Goal: Information Seeking & Learning: Learn about a topic

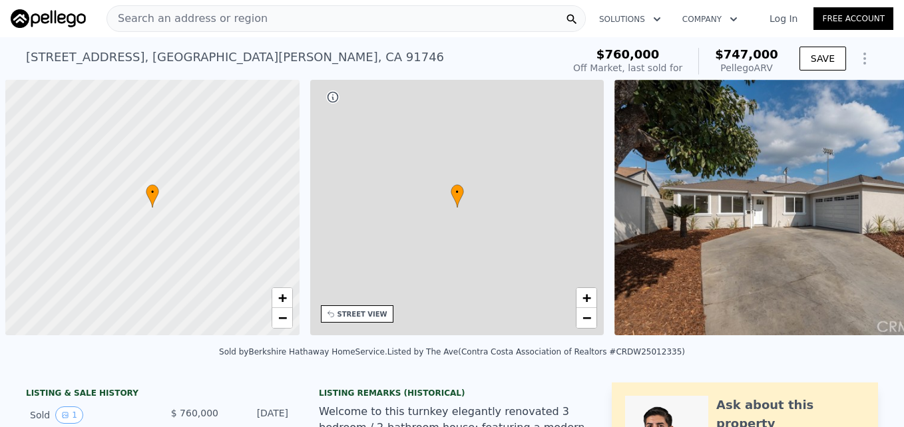
scroll to position [0, 5]
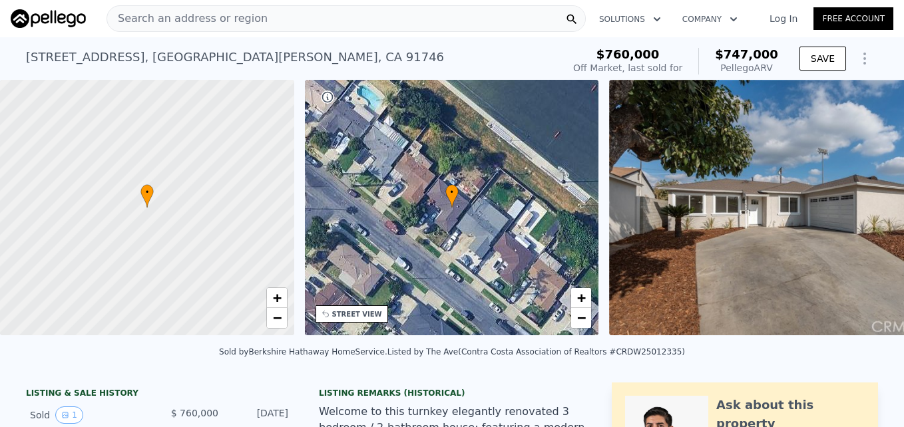
click at [174, 27] on div "Search an address or region" at bounding box center [187, 18] width 160 height 25
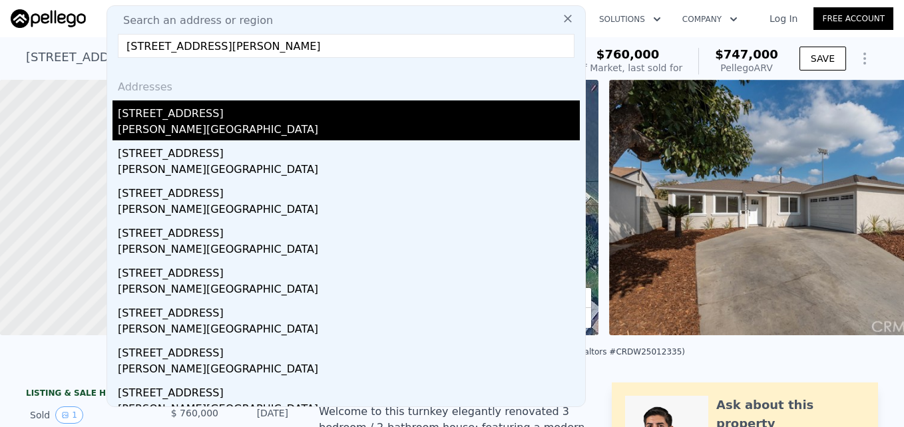
type input "18269 Laurel View Dr, Yorba Linda, CA 92886"
click at [191, 121] on div "18269 Laurel View Dr" at bounding box center [349, 110] width 462 height 21
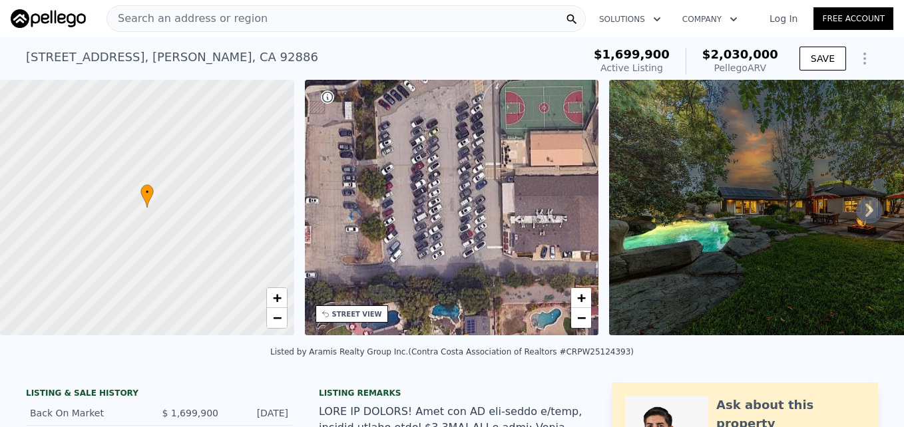
drag, startPoint x: 490, startPoint y: 180, endPoint x: 504, endPoint y: 329, distance: 149.8
click at [504, 329] on div "• + −" at bounding box center [452, 208] width 294 height 256
click at [583, 327] on link "−" at bounding box center [581, 318] width 20 height 20
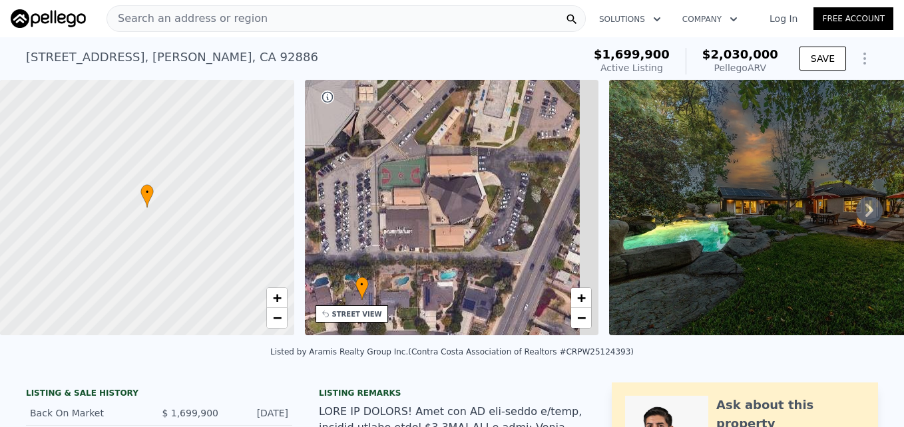
drag, startPoint x: 585, startPoint y: 256, endPoint x: 488, endPoint y: 275, distance: 98.9
click at [488, 275] on div "• + −" at bounding box center [452, 208] width 294 height 256
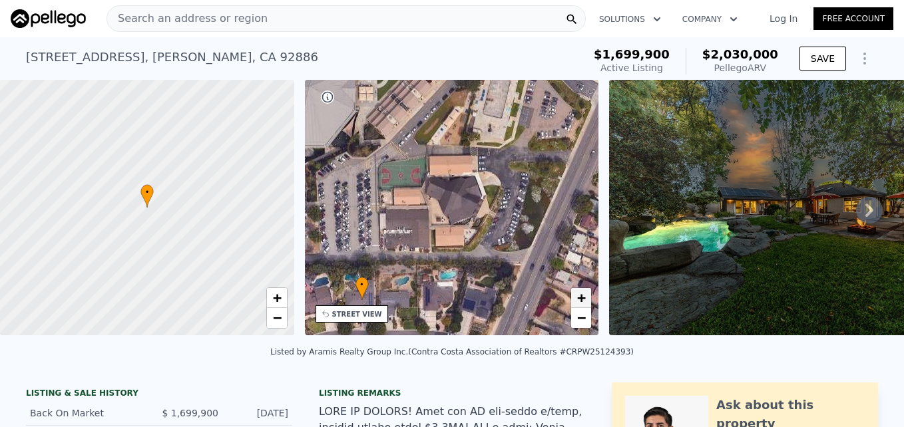
click at [582, 293] on span "+" at bounding box center [581, 297] width 9 height 17
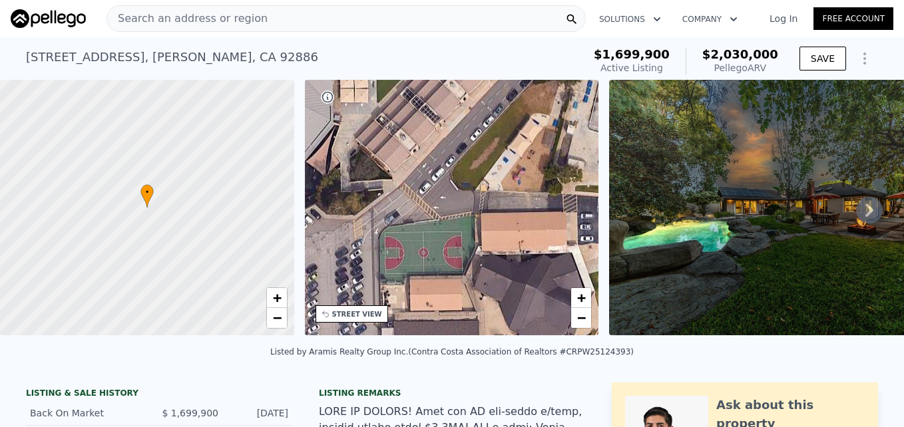
drag, startPoint x: 429, startPoint y: 100, endPoint x: 503, endPoint y: 209, distance: 131.8
click at [503, 209] on div "• + −" at bounding box center [452, 208] width 294 height 256
click at [583, 316] on span "−" at bounding box center [581, 317] width 9 height 17
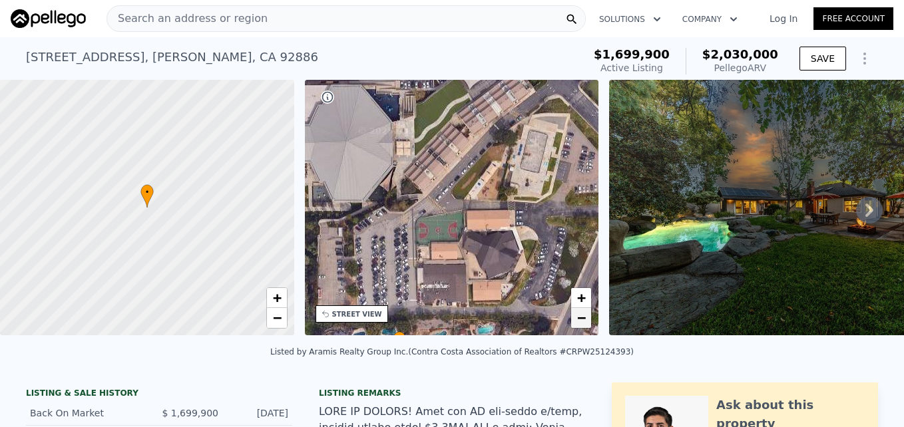
click at [583, 316] on span "−" at bounding box center [581, 317] width 9 height 17
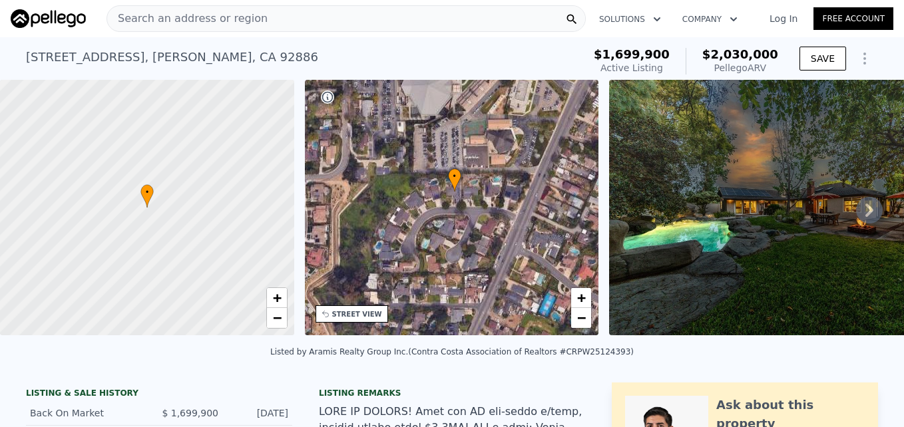
drag, startPoint x: 429, startPoint y: 248, endPoint x: 457, endPoint y: 158, distance: 94.1
click at [457, 158] on div "• + −" at bounding box center [452, 208] width 294 height 256
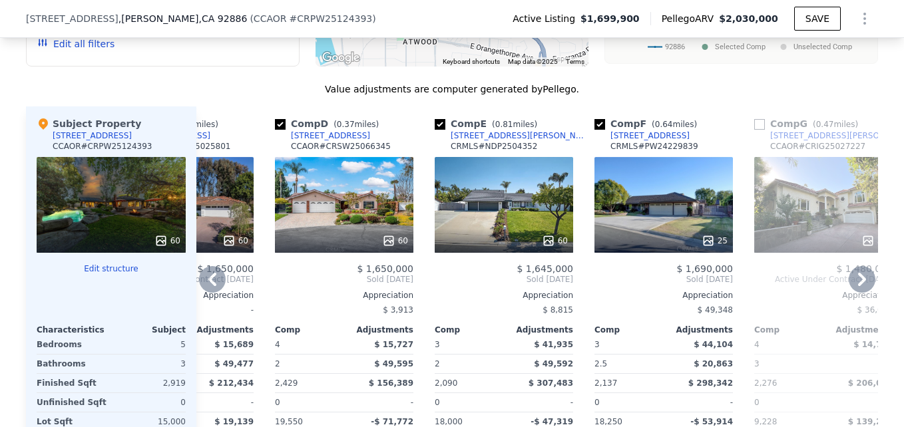
scroll to position [1388, 0]
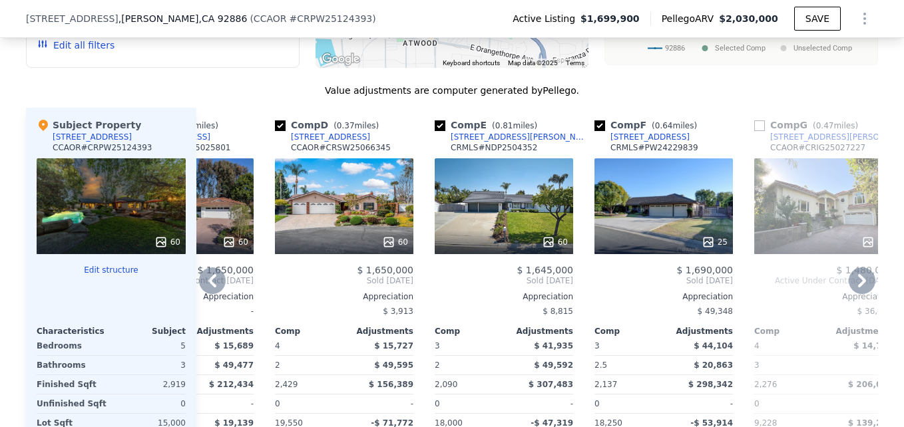
click at [488, 223] on div "60" at bounding box center [504, 206] width 138 height 96
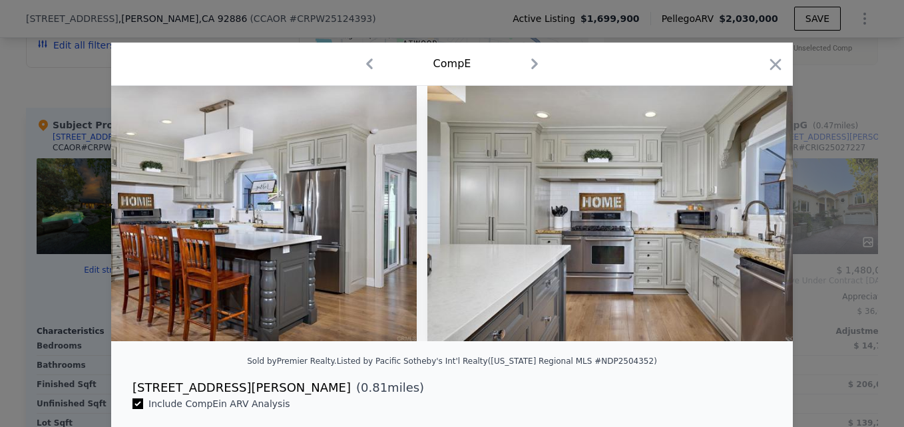
scroll to position [0, 9047]
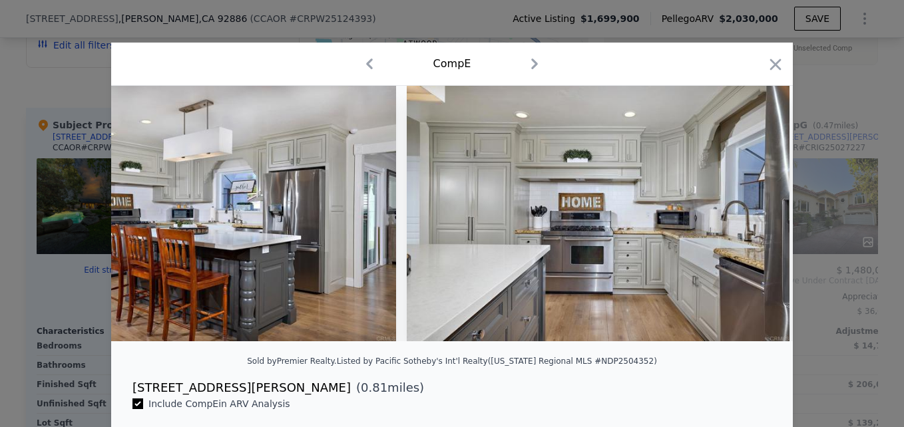
click at [759, 83] on div "Comp E" at bounding box center [451, 64] width 681 height 43
click at [771, 65] on icon "button" at bounding box center [775, 64] width 11 height 11
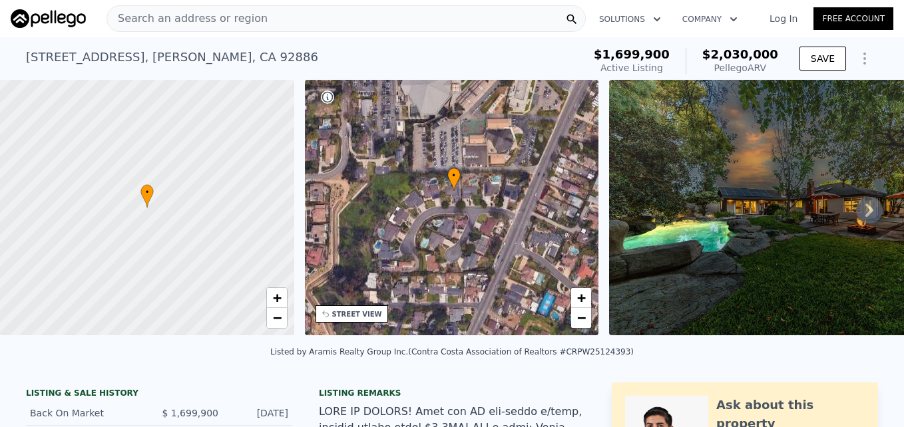
click at [174, 18] on span "Search an address or region" at bounding box center [187, 19] width 160 height 16
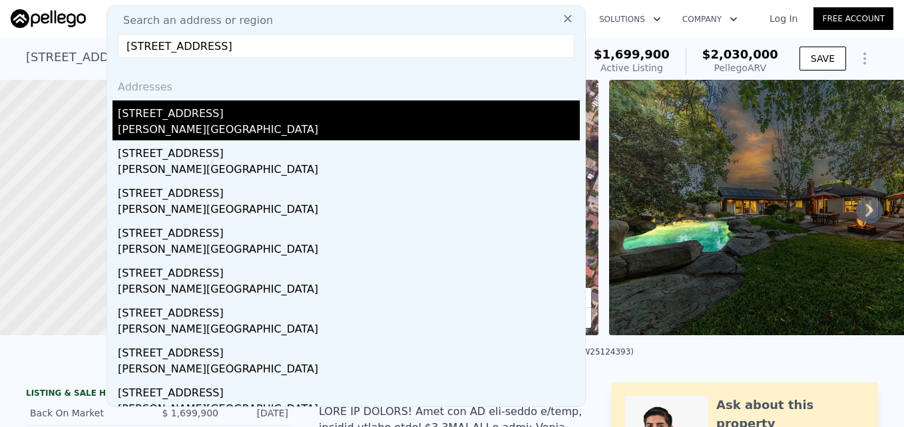
type input "18568 Arbor Gate Ln, Yorba Linda, CA 92886"
click at [203, 128] on div "Yorba Linda, CA 92886" at bounding box center [349, 131] width 462 height 19
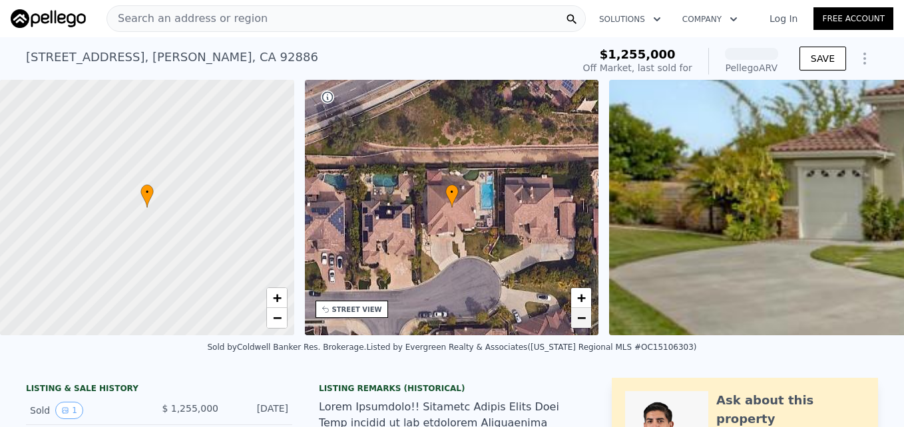
click at [587, 324] on link "−" at bounding box center [581, 318] width 20 height 20
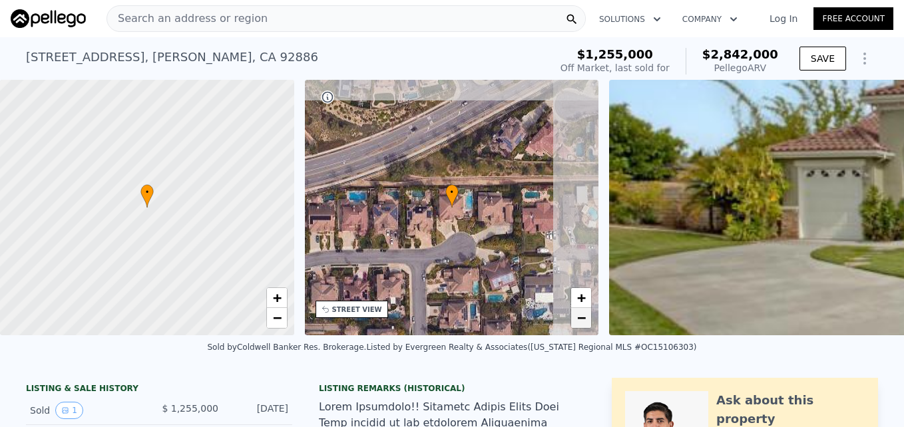
click at [587, 324] on link "−" at bounding box center [581, 318] width 20 height 20
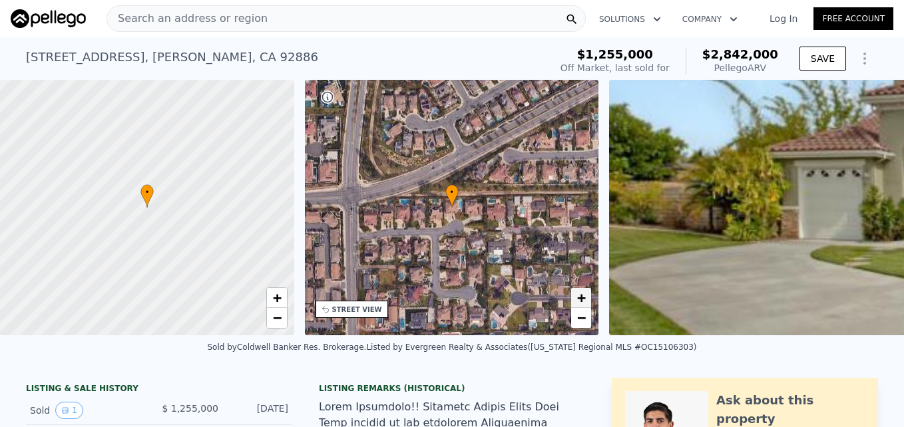
click at [581, 297] on span "+" at bounding box center [581, 297] width 9 height 17
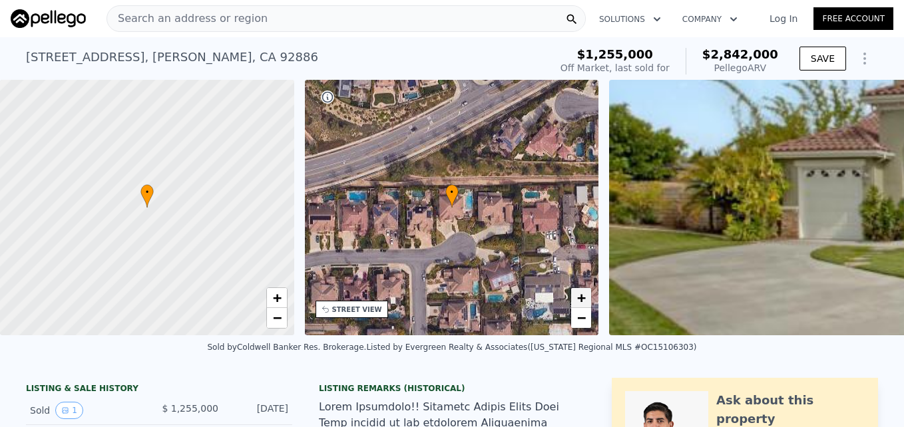
click at [581, 297] on span "+" at bounding box center [581, 297] width 9 height 17
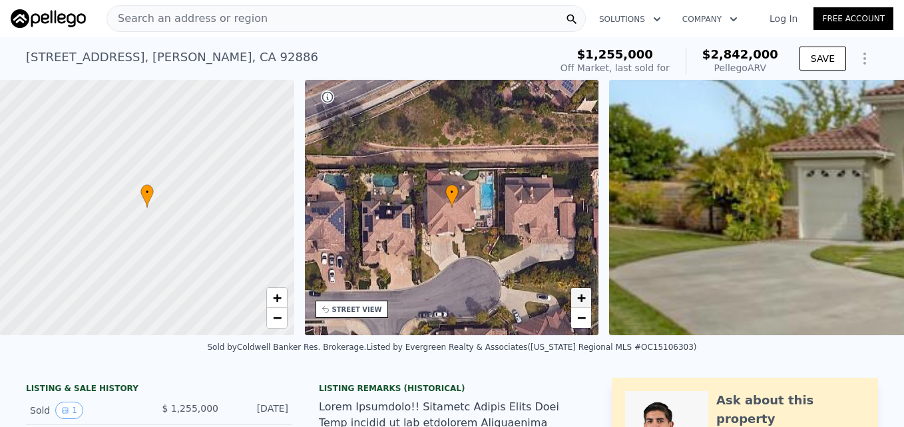
click at [581, 297] on span "+" at bounding box center [581, 297] width 9 height 17
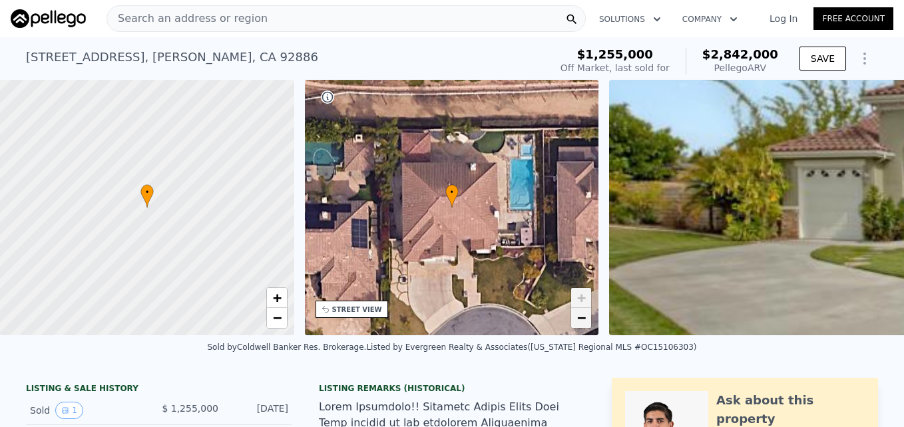
click at [581, 327] on link "−" at bounding box center [581, 318] width 20 height 20
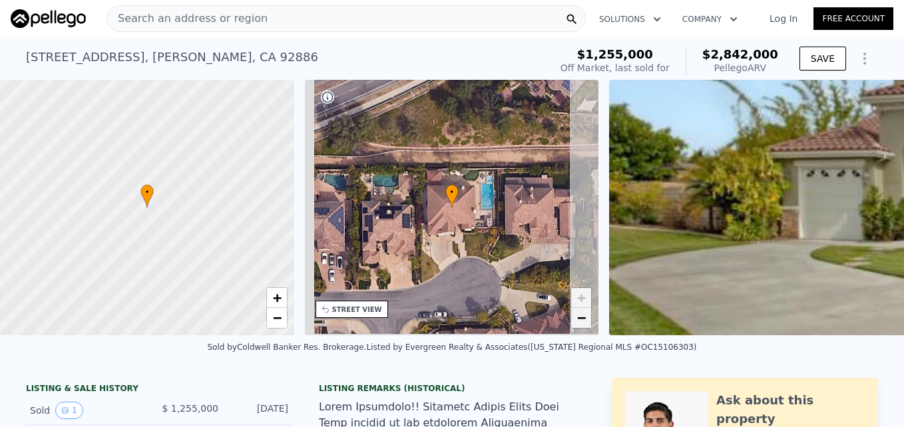
click at [581, 327] on link "−" at bounding box center [581, 318] width 20 height 20
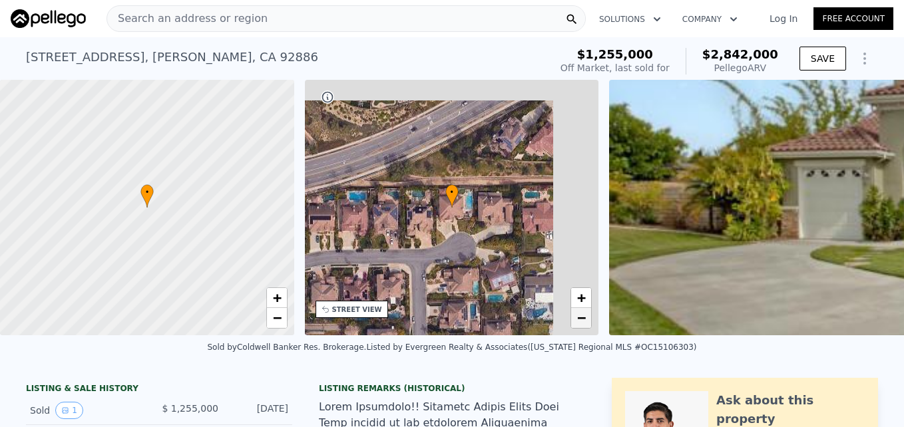
click at [581, 327] on link "−" at bounding box center [581, 318] width 20 height 20
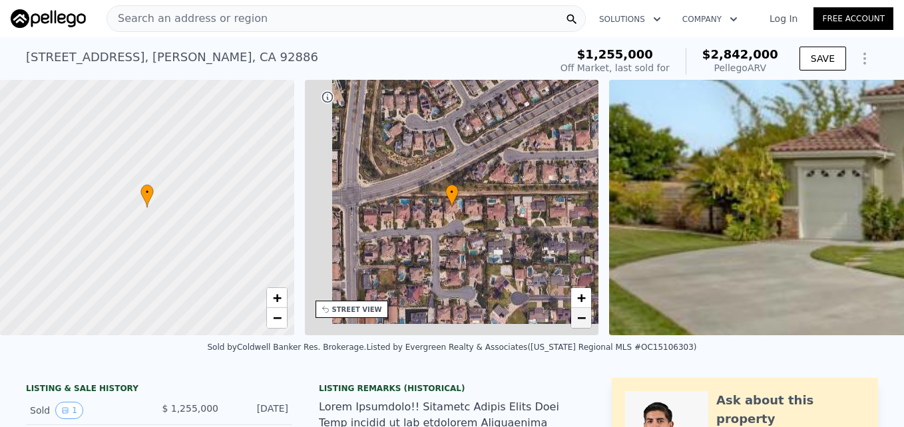
click at [581, 327] on link "−" at bounding box center [581, 318] width 20 height 20
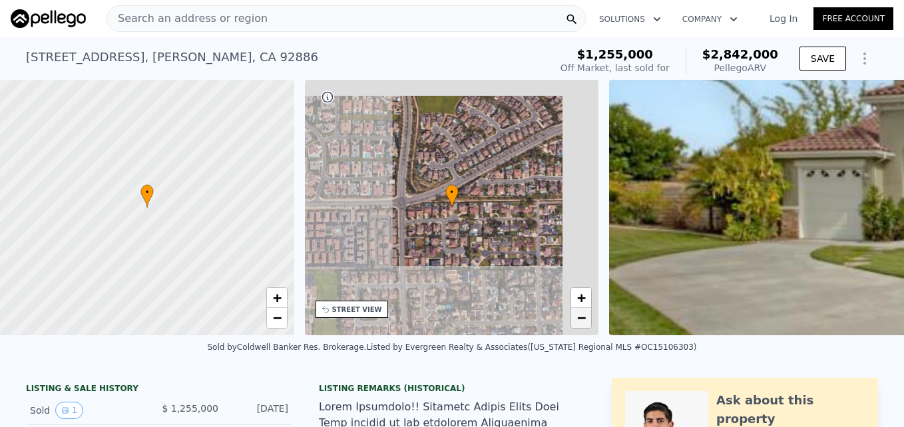
click at [581, 327] on link "−" at bounding box center [581, 318] width 20 height 20
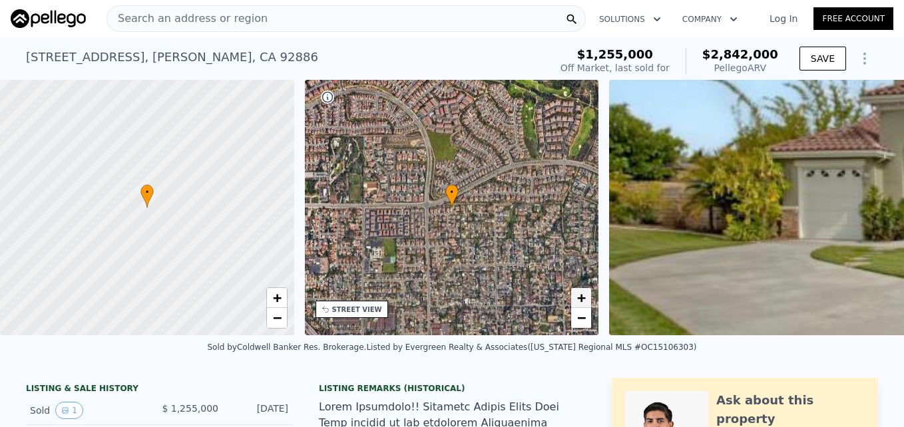
click at [580, 294] on span "+" at bounding box center [581, 297] width 9 height 17
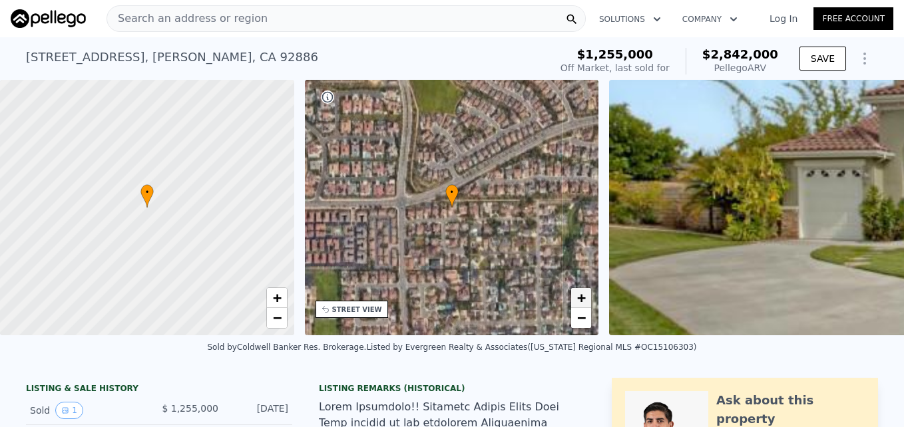
click at [580, 294] on span "+" at bounding box center [581, 297] width 9 height 17
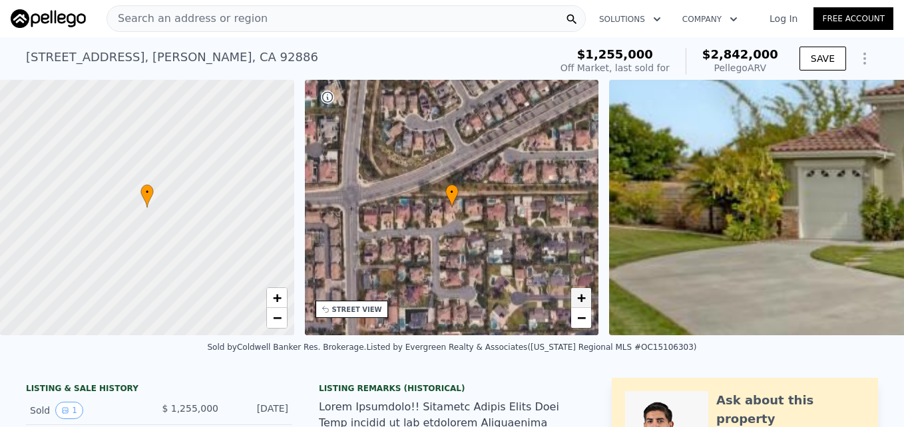
click at [580, 294] on span "+" at bounding box center [581, 297] width 9 height 17
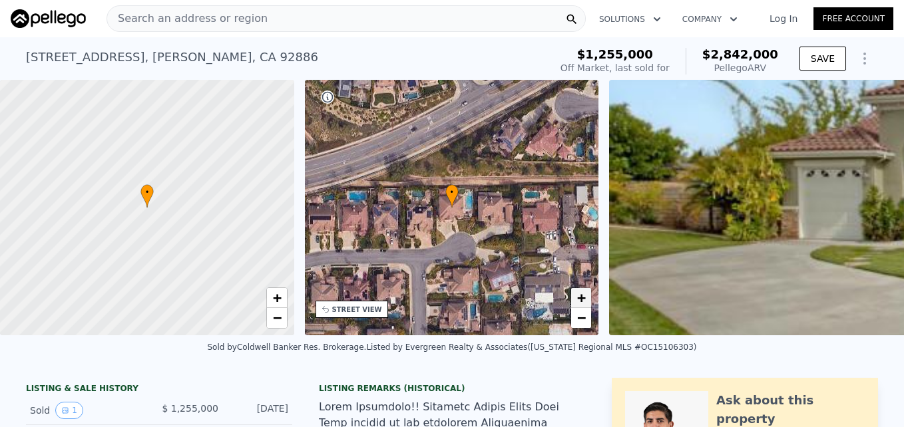
click at [580, 294] on span "+" at bounding box center [581, 297] width 9 height 17
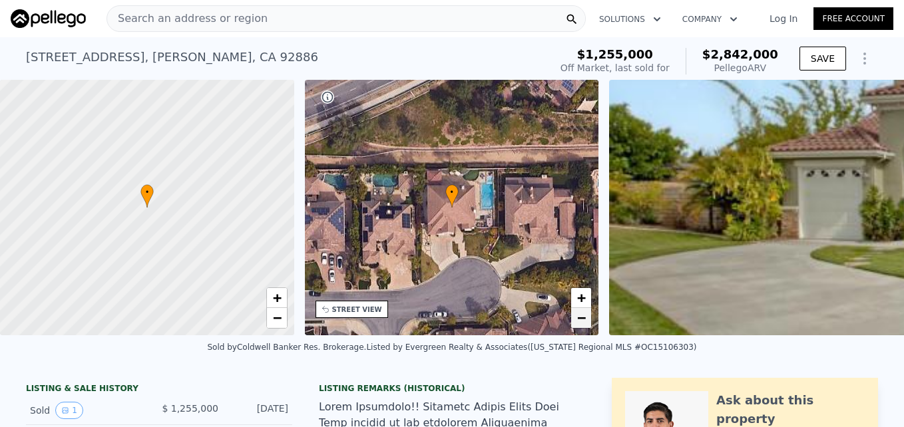
click at [580, 315] on span "−" at bounding box center [581, 317] width 9 height 17
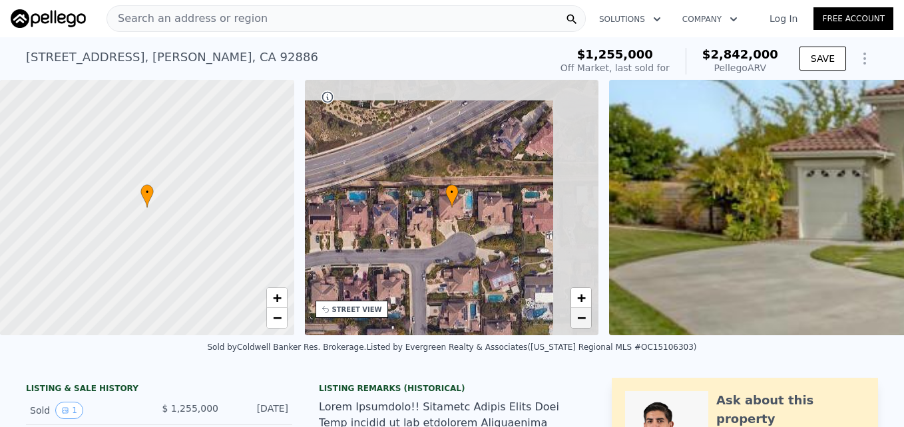
click at [580, 315] on span "−" at bounding box center [581, 317] width 9 height 17
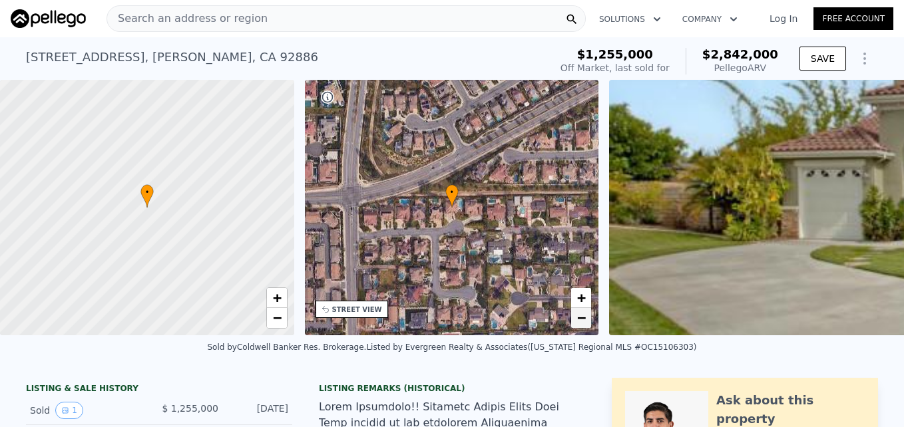
click at [580, 315] on span "−" at bounding box center [581, 317] width 9 height 17
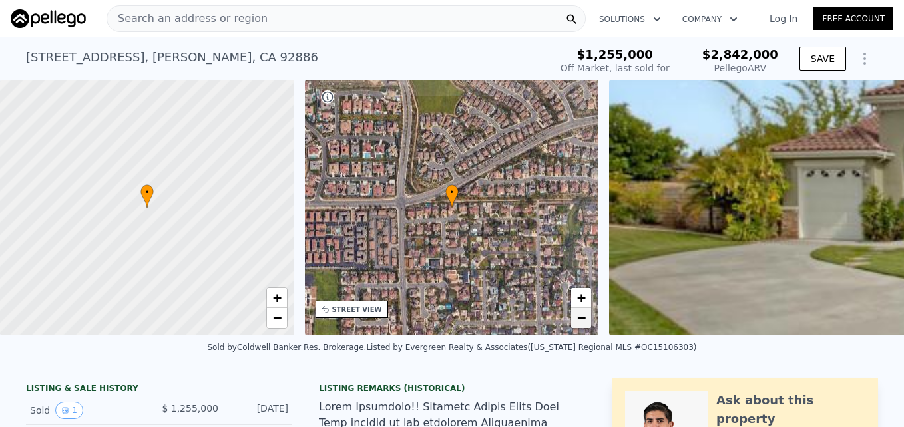
click at [580, 315] on span "−" at bounding box center [581, 317] width 9 height 17
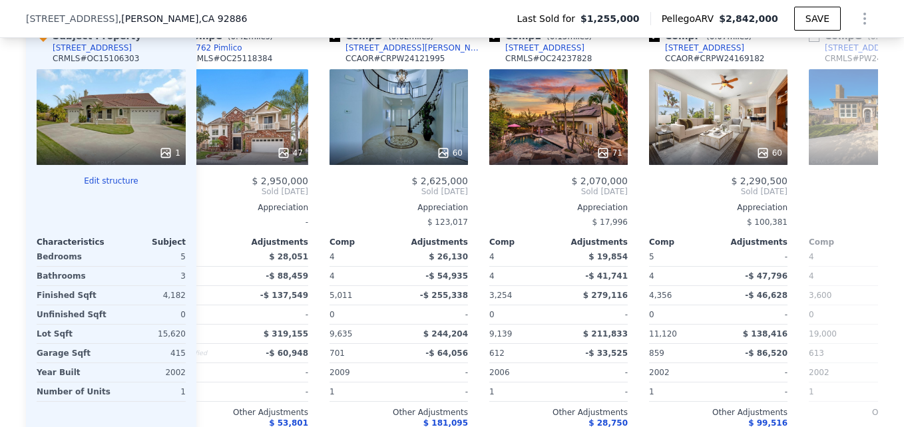
scroll to position [0, 363]
click at [559, 142] on div "71" at bounding box center [557, 117] width 138 height 96
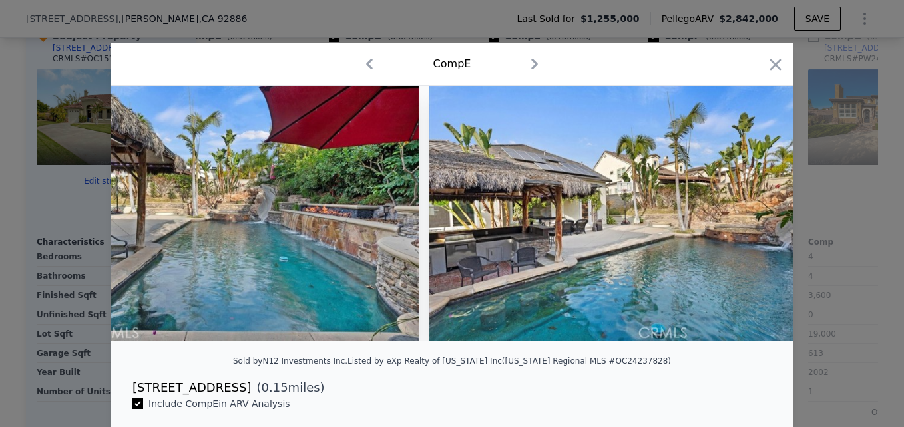
scroll to position [0, 18416]
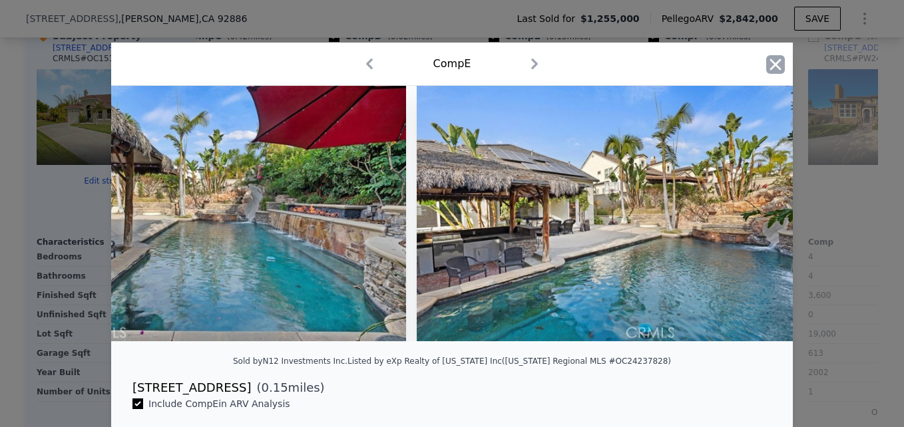
click at [777, 73] on icon "button" at bounding box center [775, 64] width 19 height 19
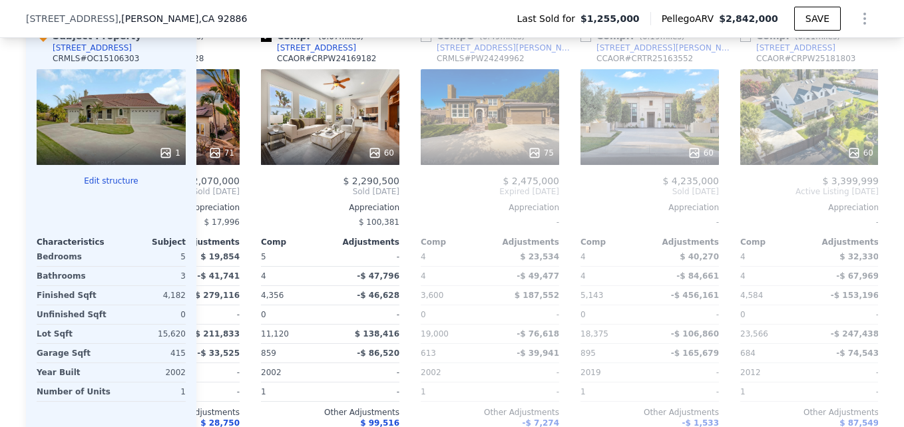
scroll to position [0, 751]
click at [477, 128] on div "75" at bounding box center [489, 117] width 138 height 96
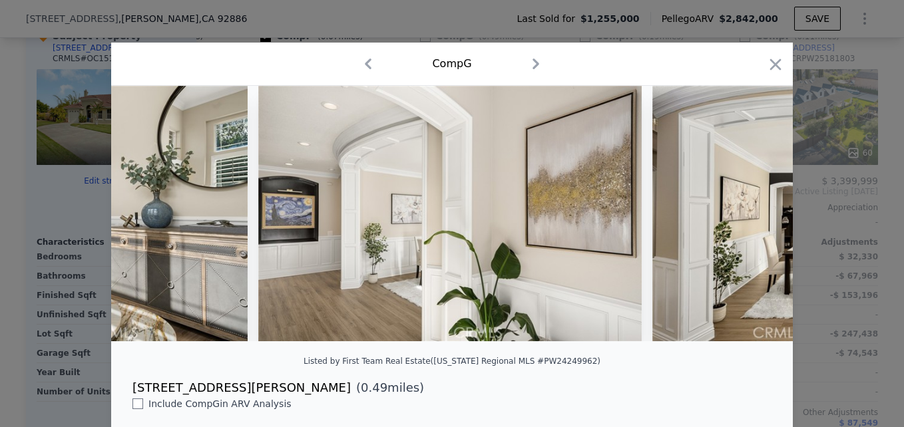
scroll to position [0, 4986]
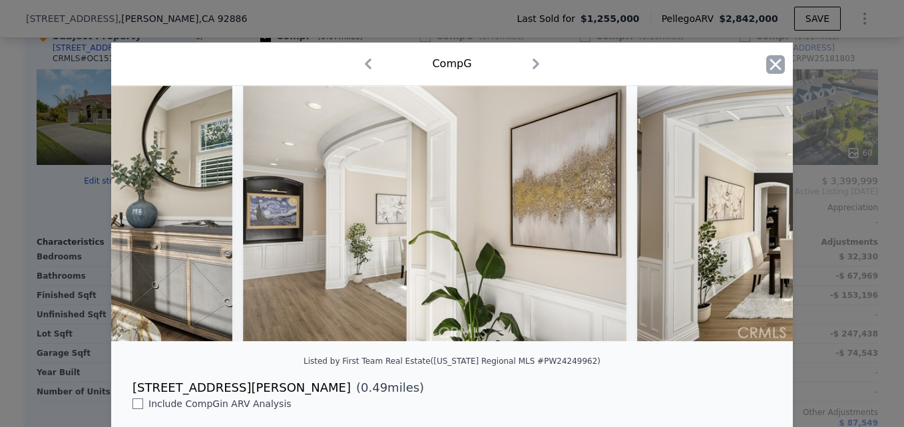
click at [766, 66] on icon "button" at bounding box center [775, 64] width 19 height 19
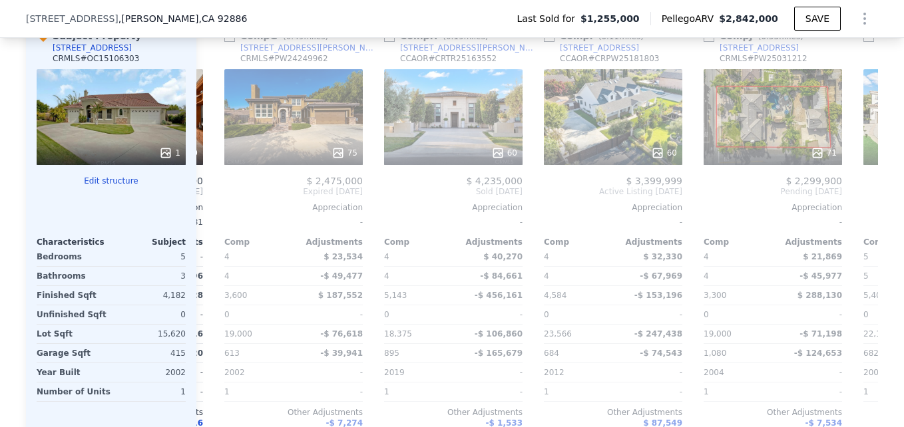
scroll to position [0, 947]
click at [661, 176] on div "Comp I ( 0.11 miles) 18534 Cobblestone Ct CCAOR # CRPW25181803 60 $ 3,399,999 A…" at bounding box center [612, 242] width 149 height 447
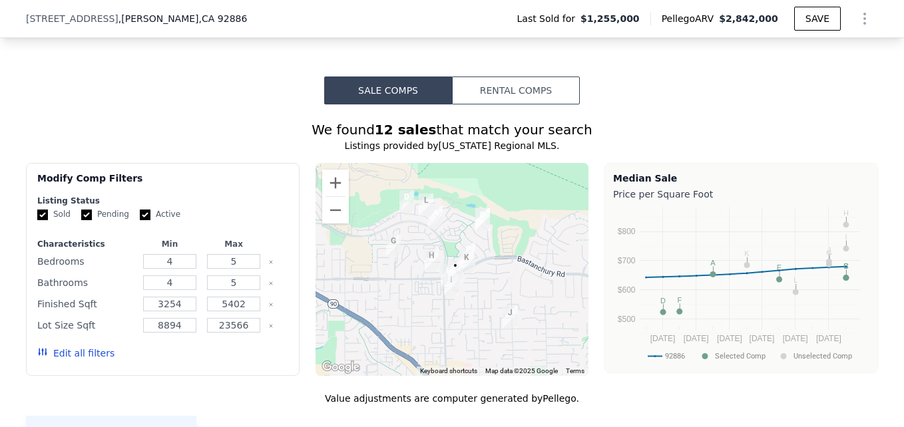
scroll to position [1060, 0]
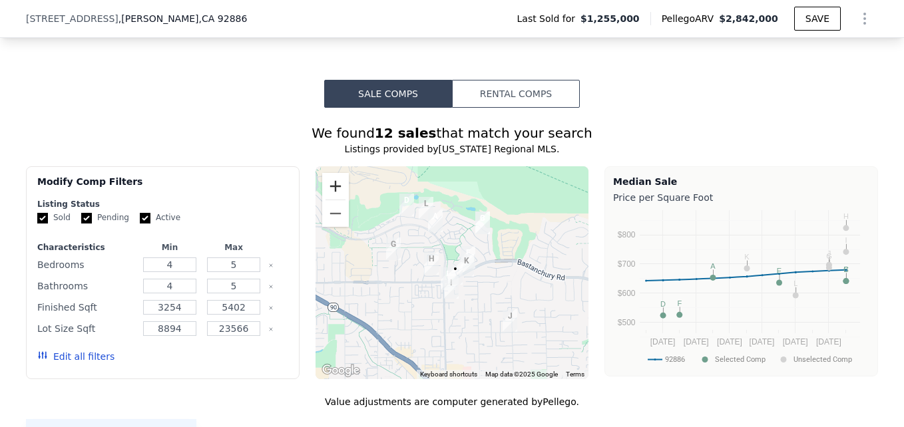
click at [329, 198] on button "Zoom in" at bounding box center [335, 186] width 27 height 27
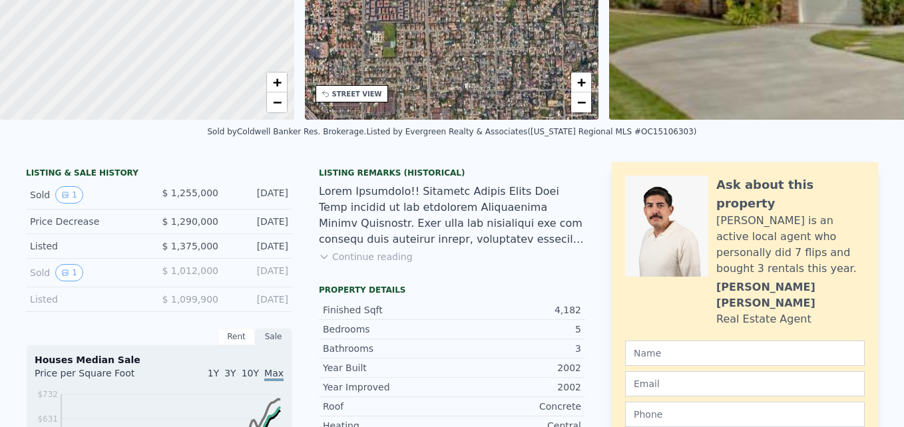
scroll to position [0, 0]
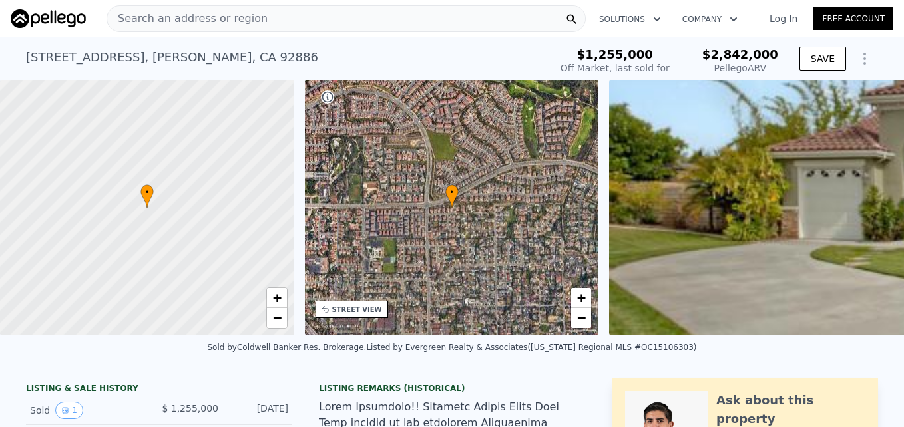
click at [202, 22] on span "Search an address or region" at bounding box center [187, 19] width 160 height 16
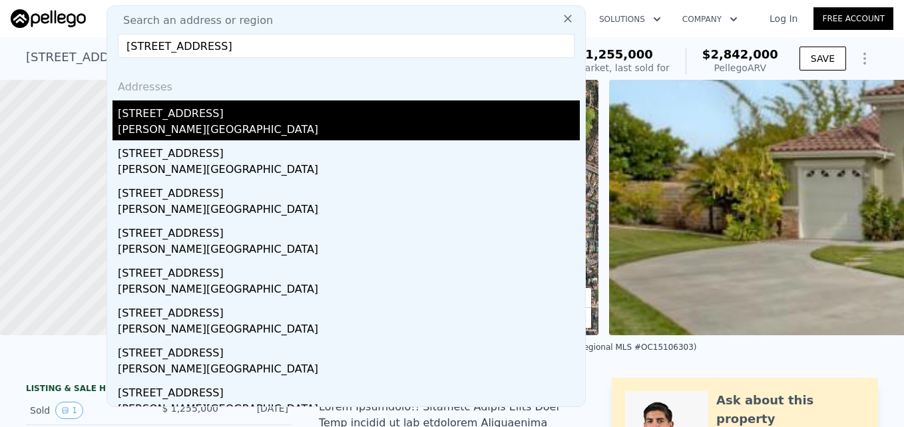
type input "4951 Oak Tree Ct, Yorba Linda, CA 92886"
click at [218, 115] on div "4951 Oak Tree Ct" at bounding box center [349, 110] width 462 height 21
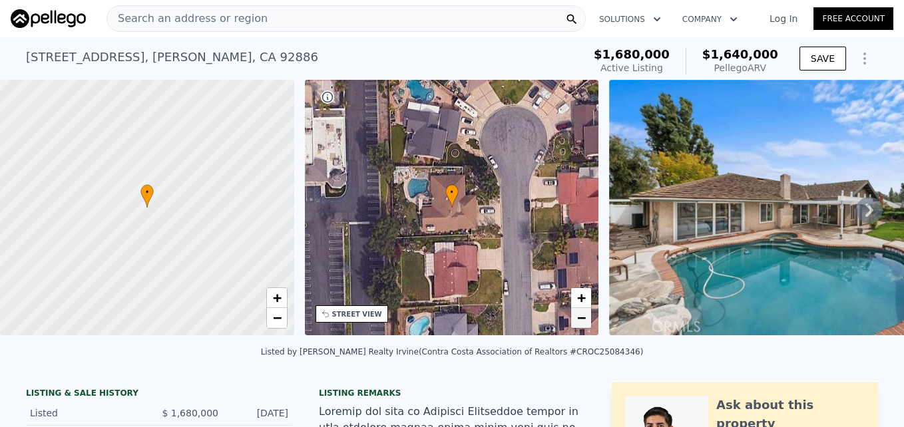
click at [577, 321] on span "−" at bounding box center [581, 317] width 9 height 17
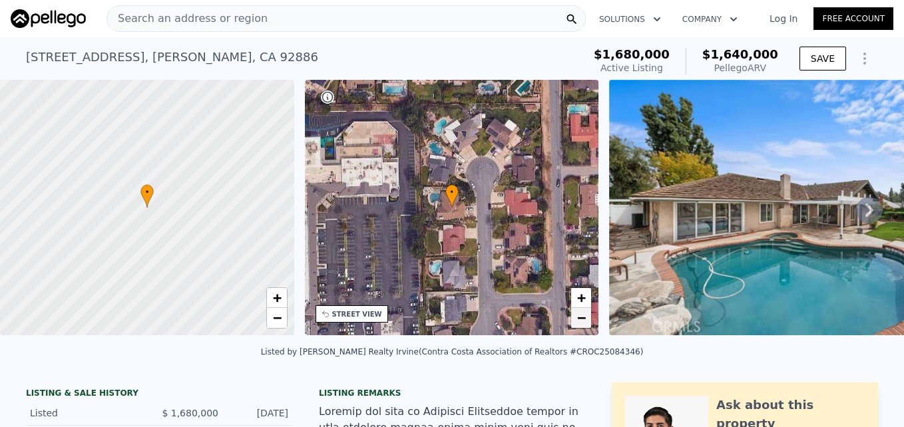
click at [577, 321] on span "−" at bounding box center [581, 317] width 9 height 17
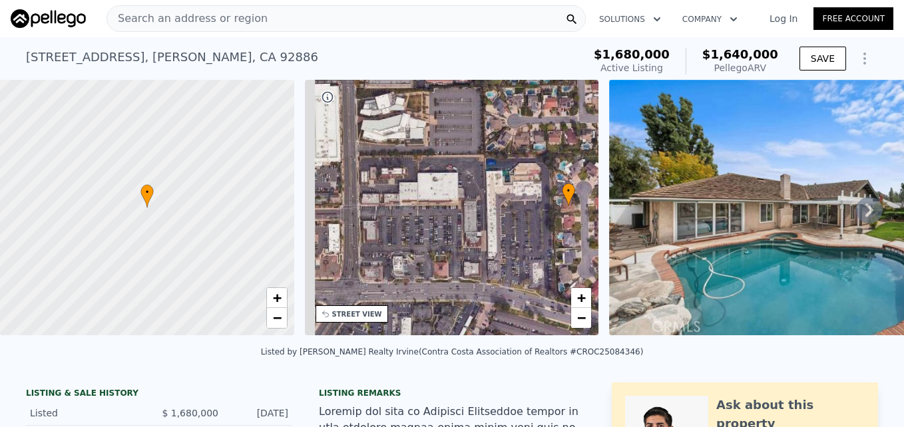
drag, startPoint x: 351, startPoint y: 272, endPoint x: 470, endPoint y: 271, distance: 119.8
click at [470, 271] on div "• + −" at bounding box center [452, 208] width 294 height 256
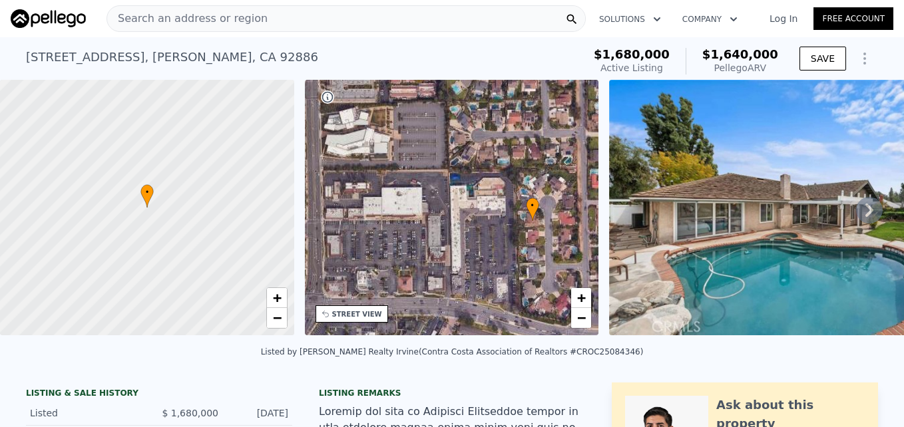
drag, startPoint x: 490, startPoint y: 211, endPoint x: 439, endPoint y: 230, distance: 54.5
click at [439, 230] on div "• + −" at bounding box center [452, 208] width 294 height 256
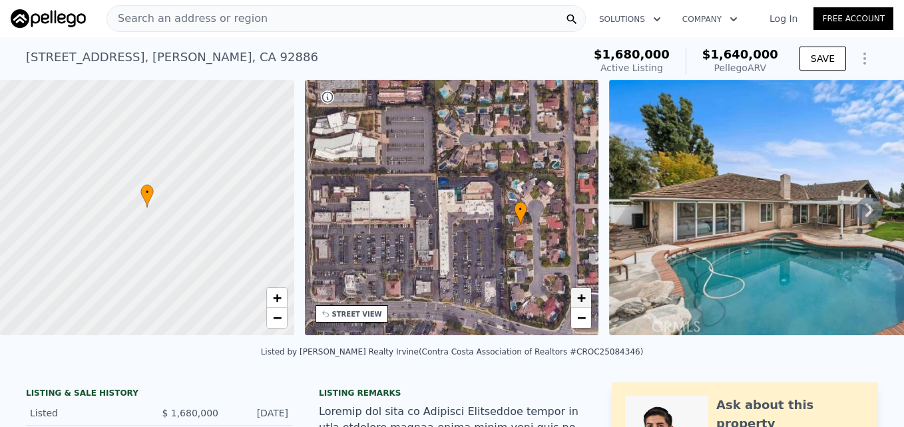
click at [586, 296] on span "+" at bounding box center [581, 297] width 9 height 17
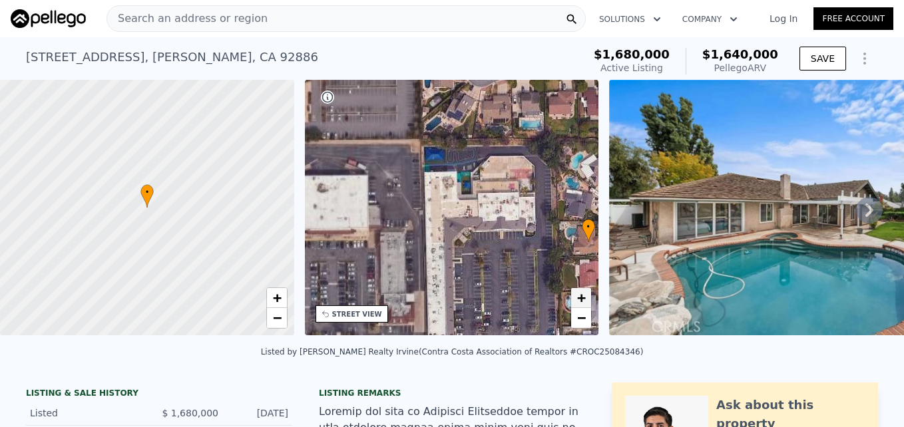
click at [586, 296] on span "+" at bounding box center [581, 297] width 9 height 17
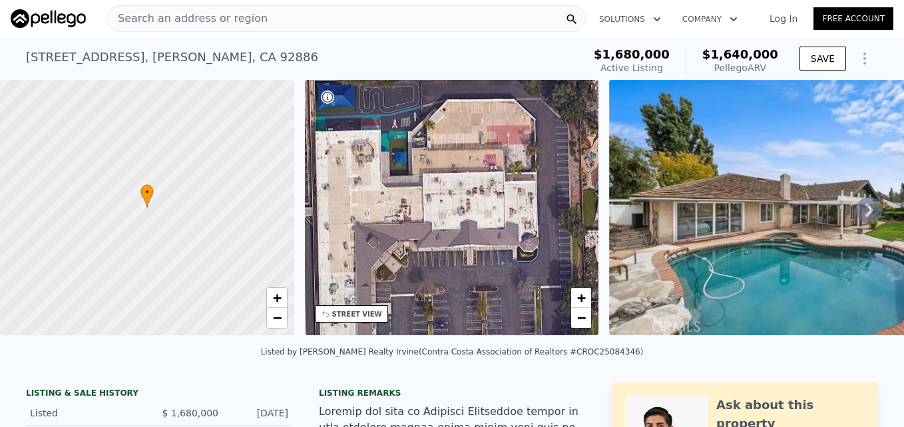
drag, startPoint x: 542, startPoint y: 223, endPoint x: 461, endPoint y: 218, distance: 82.0
click at [461, 218] on div "• + −" at bounding box center [452, 208] width 294 height 256
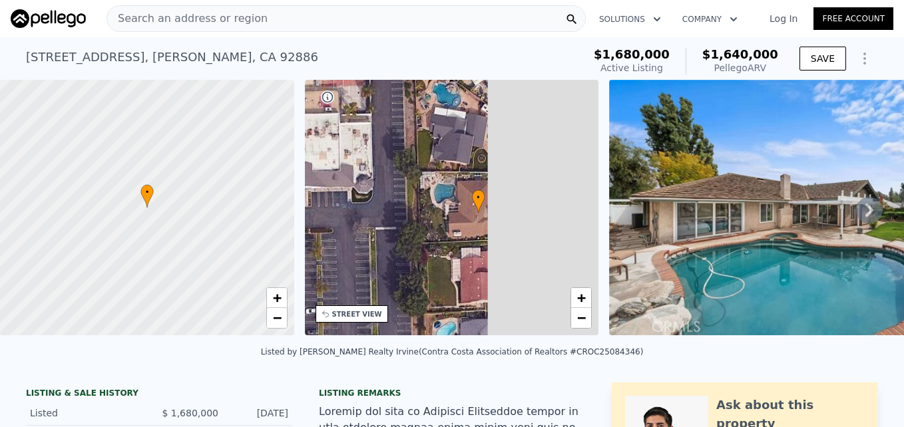
drag, startPoint x: 526, startPoint y: 250, endPoint x: 405, endPoint y: 208, distance: 127.8
click at [405, 208] on div "• + −" at bounding box center [452, 208] width 294 height 256
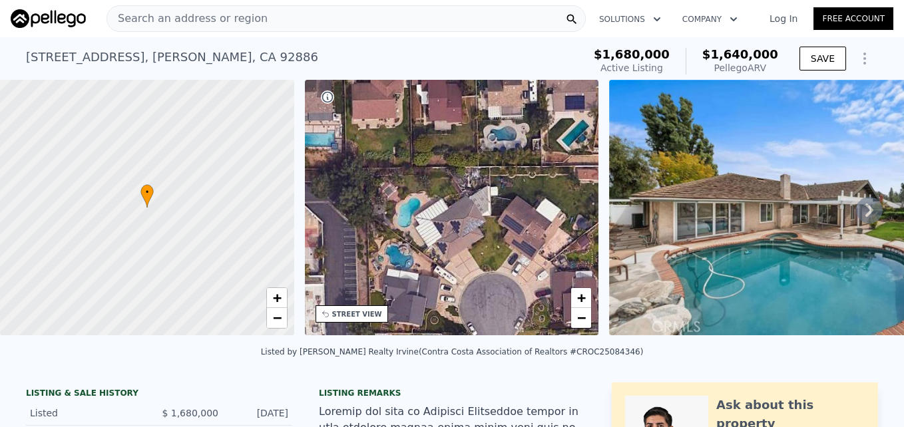
drag, startPoint x: 492, startPoint y: 281, endPoint x: 487, endPoint y: 305, distance: 25.2
click at [487, 305] on div "• + −" at bounding box center [452, 208] width 294 height 256
click at [244, 7] on div "Search an address or region" at bounding box center [187, 18] width 160 height 25
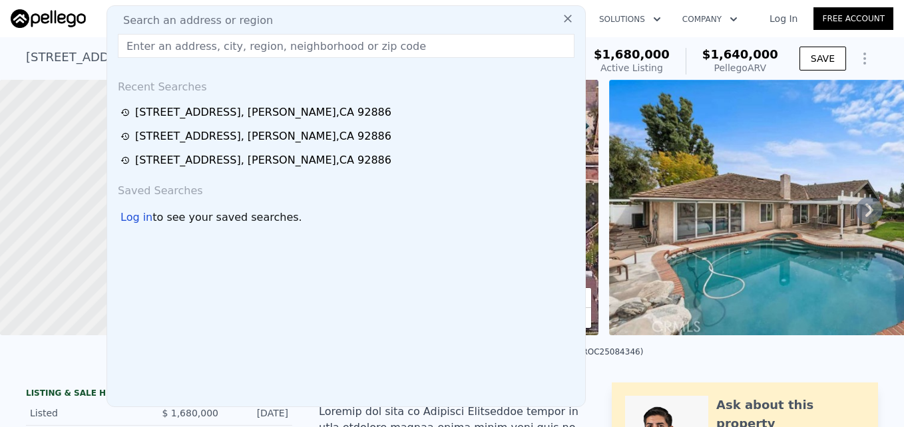
drag, startPoint x: 203, startPoint y: 31, endPoint x: 150, endPoint y: 27, distance: 53.4
click at [150, 27] on span "Search an address or region" at bounding box center [192, 21] width 160 height 16
click at [154, 47] on input "text" at bounding box center [346, 46] width 457 height 24
paste input "242 N Pageant St, Anaheim, CA 92807"
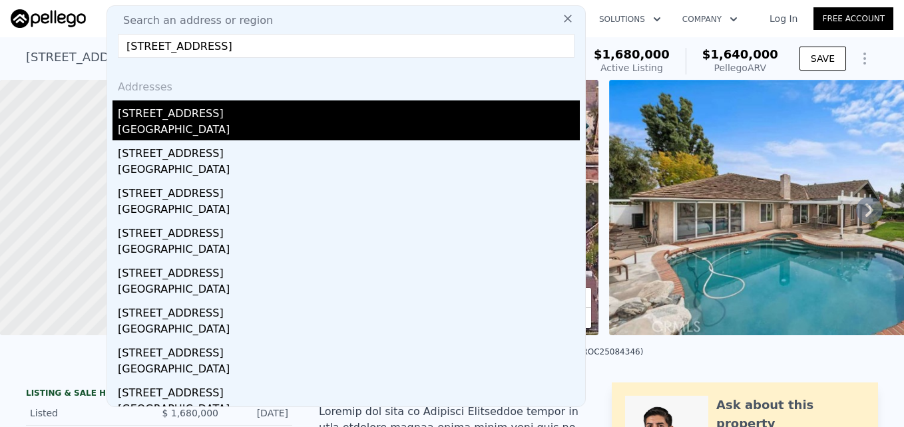
type input "242 N Pageant St, Anaheim, CA 92807"
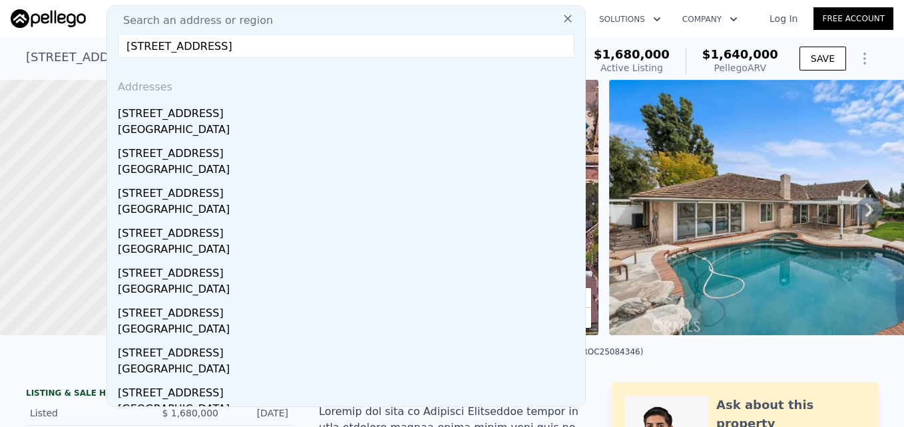
click at [272, 109] on div "242 N Pageant St" at bounding box center [349, 110] width 462 height 21
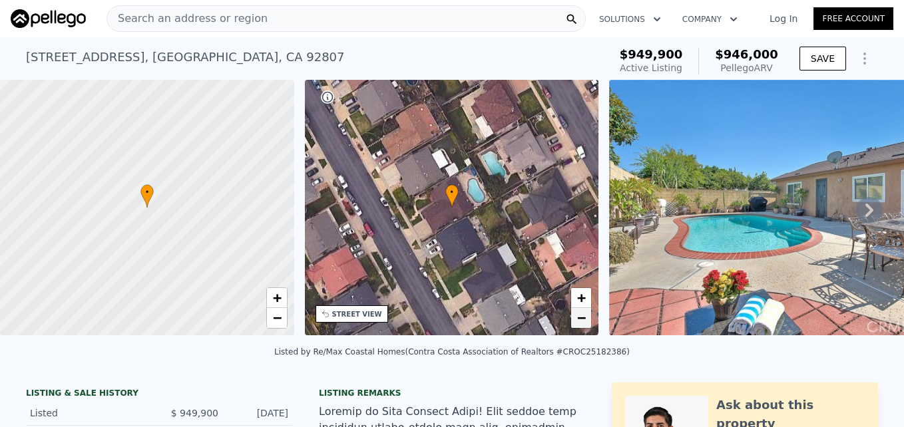
click at [580, 326] on link "−" at bounding box center [581, 318] width 20 height 20
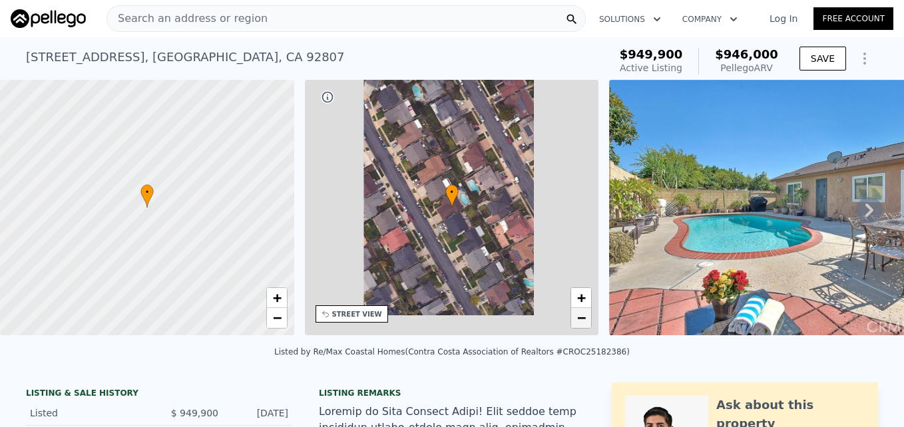
click at [580, 326] on link "−" at bounding box center [581, 318] width 20 height 20
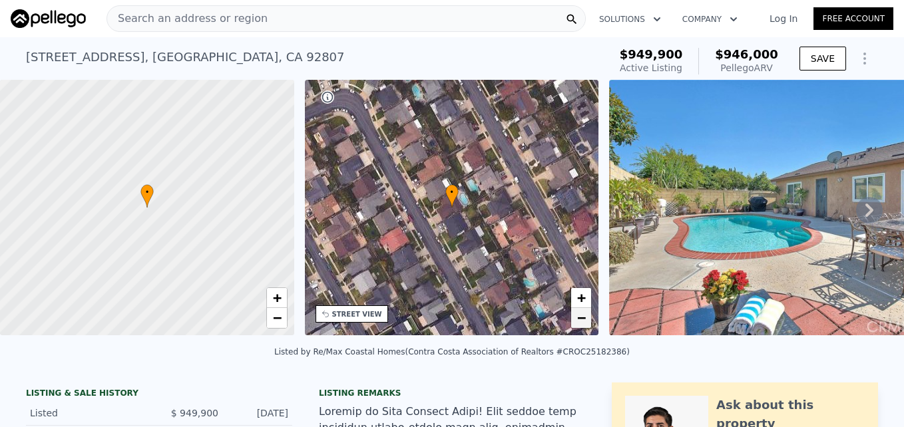
click at [580, 326] on link "−" at bounding box center [581, 318] width 20 height 20
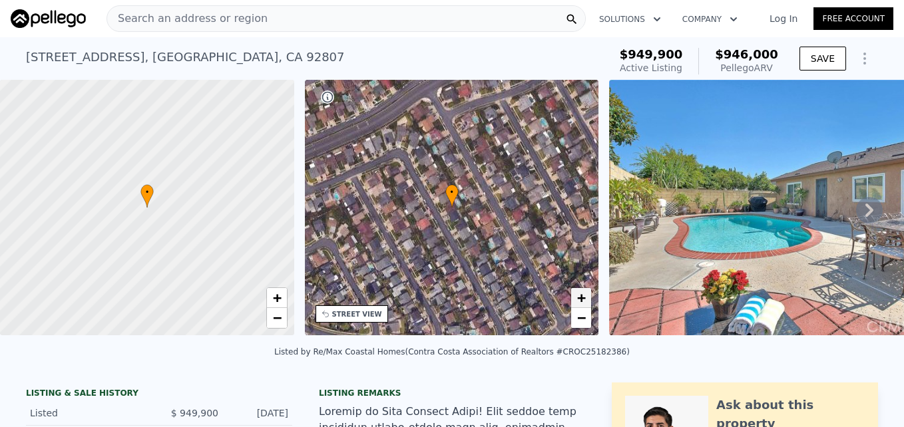
click at [582, 301] on span "+" at bounding box center [581, 297] width 9 height 17
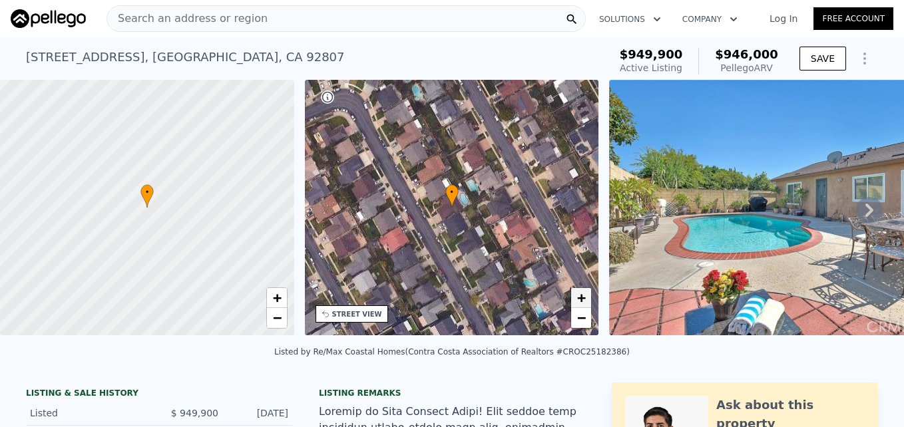
click at [582, 299] on span "+" at bounding box center [581, 297] width 9 height 17
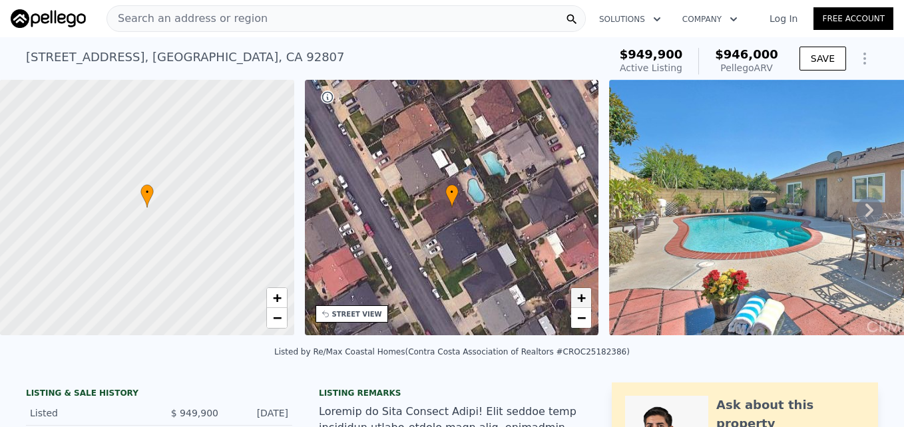
click at [582, 299] on span "+" at bounding box center [581, 297] width 9 height 17
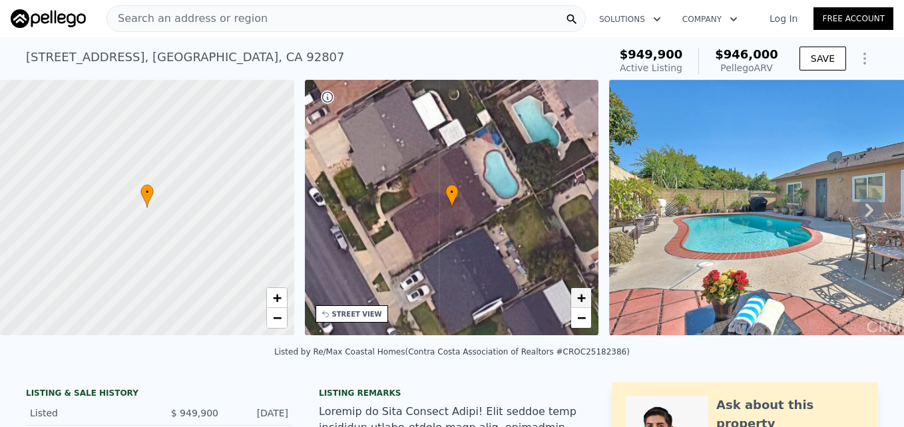
click at [582, 299] on span "+" at bounding box center [581, 297] width 9 height 17
click at [584, 326] on link "−" at bounding box center [581, 318] width 20 height 20
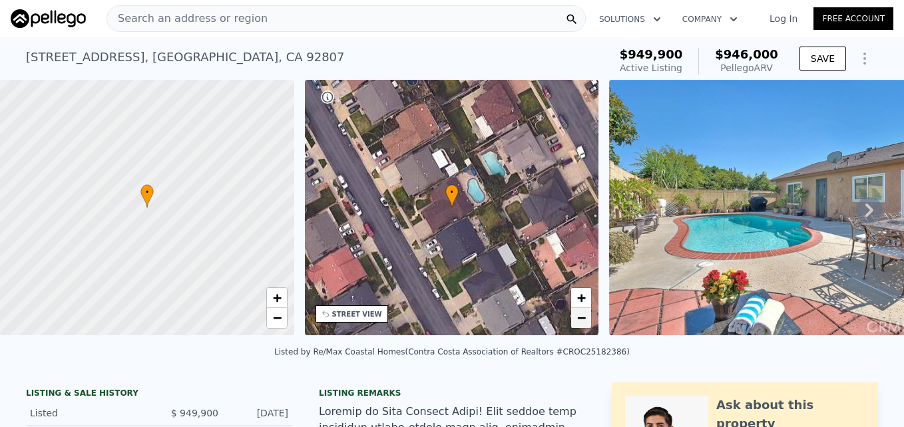
click at [584, 327] on link "−" at bounding box center [581, 318] width 20 height 20
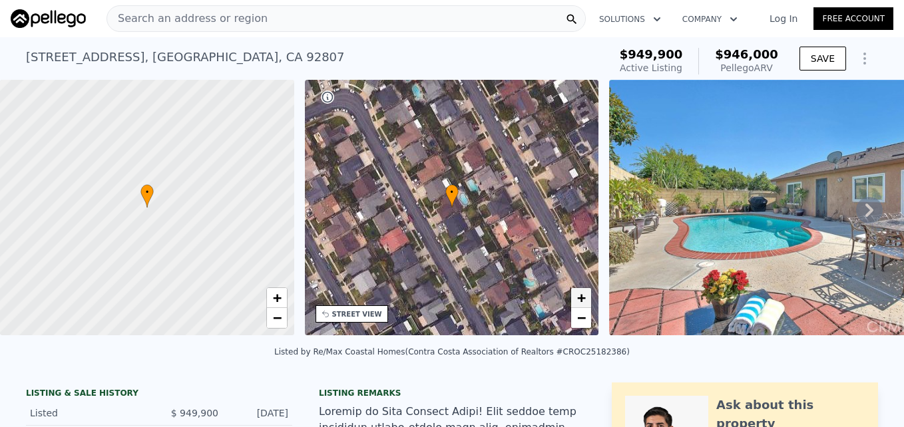
click at [582, 296] on span "+" at bounding box center [581, 297] width 9 height 17
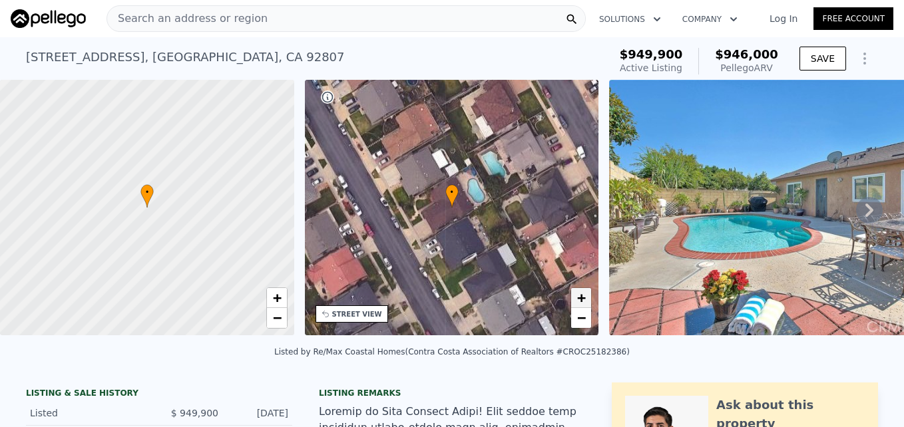
click at [582, 296] on span "+" at bounding box center [581, 297] width 9 height 17
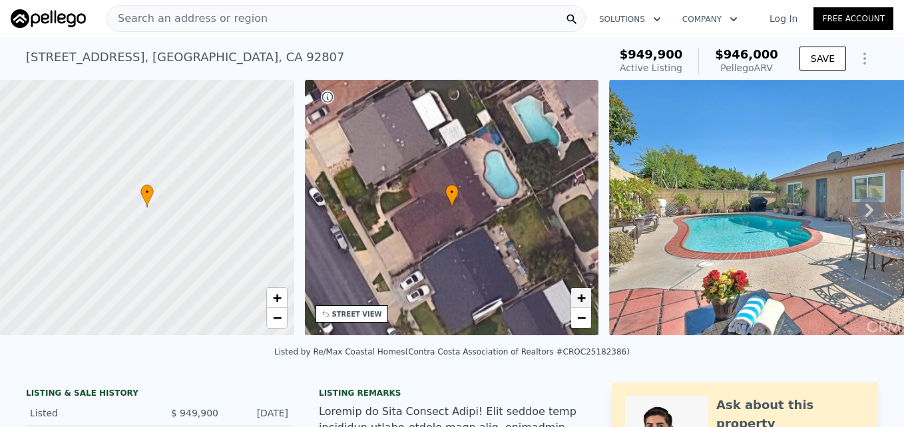
click at [582, 296] on span "+" at bounding box center [581, 297] width 9 height 17
click at [580, 319] on span "−" at bounding box center [581, 317] width 9 height 17
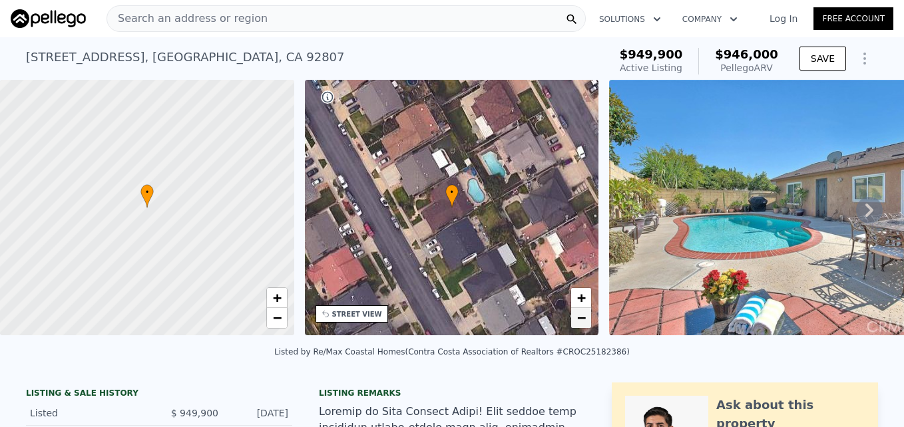
click at [580, 319] on span "−" at bounding box center [581, 317] width 9 height 17
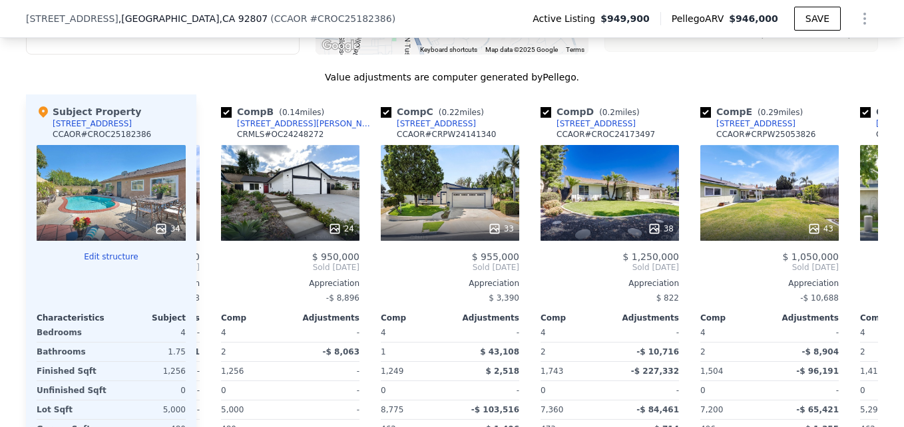
scroll to position [1364, 0]
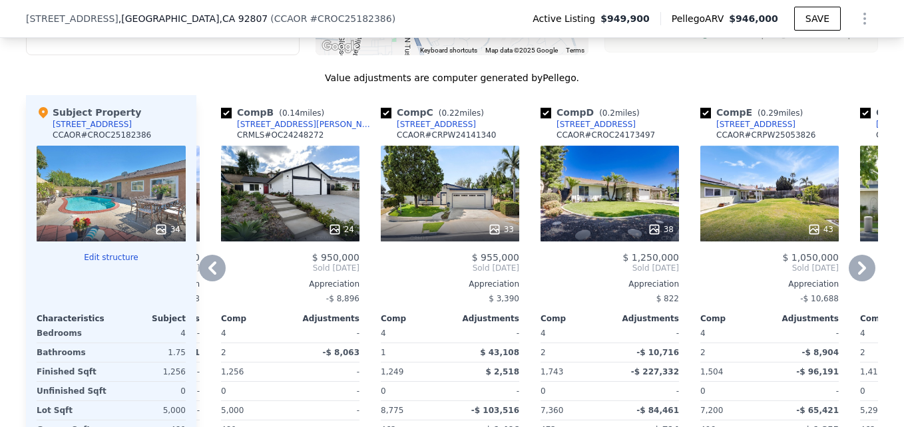
click at [313, 225] on div "24" at bounding box center [290, 194] width 138 height 96
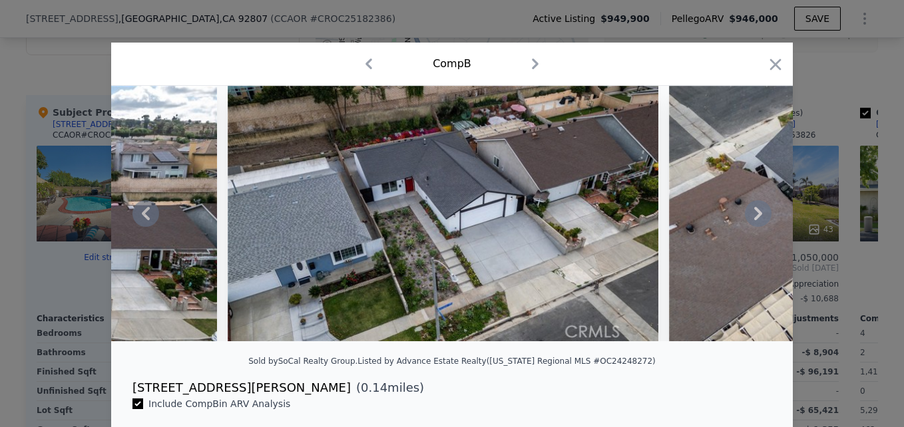
scroll to position [0, 7841]
click at [772, 67] on icon "button" at bounding box center [775, 64] width 11 height 11
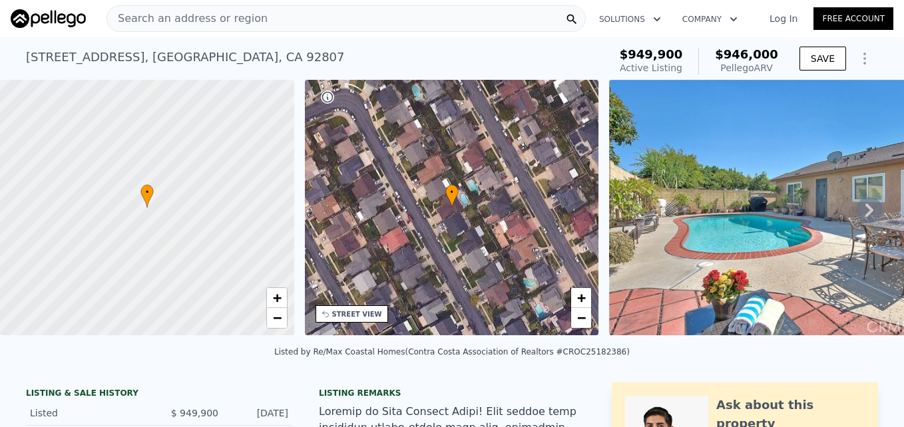
click at [190, 27] on div "Search an address or region" at bounding box center [187, 18] width 160 height 25
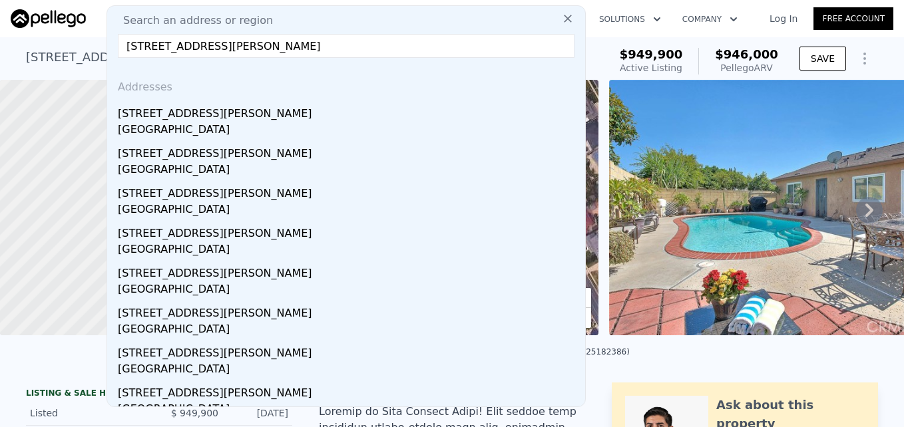
type input "4864 E Mckinnon Dr, Anaheim Hills, CA 92807"
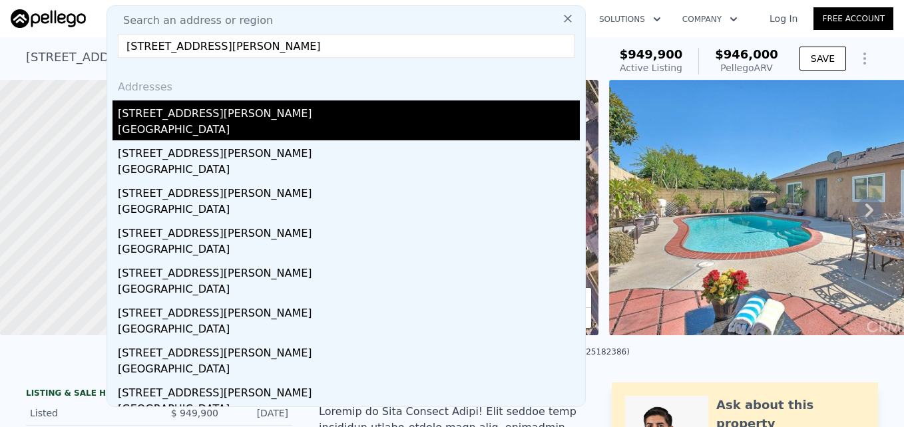
click at [220, 117] on div "[STREET_ADDRESS][PERSON_NAME]" at bounding box center [349, 110] width 462 height 21
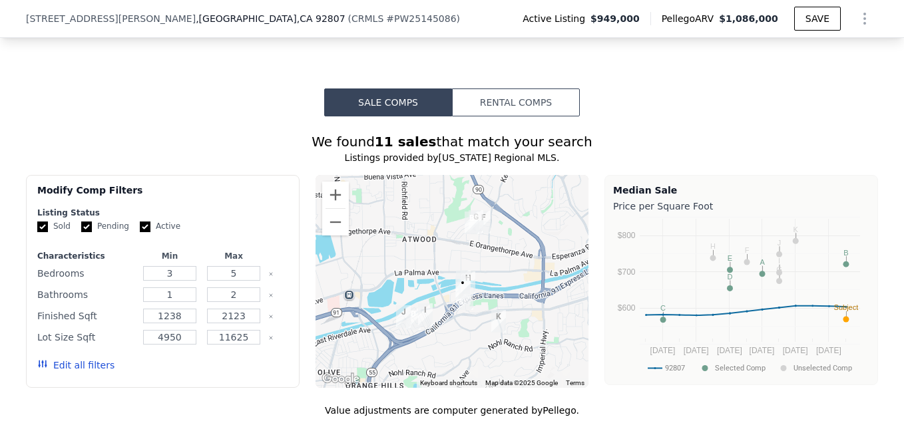
scroll to position [1071, 0]
click at [331, 206] on button "Zoom in" at bounding box center [335, 195] width 27 height 27
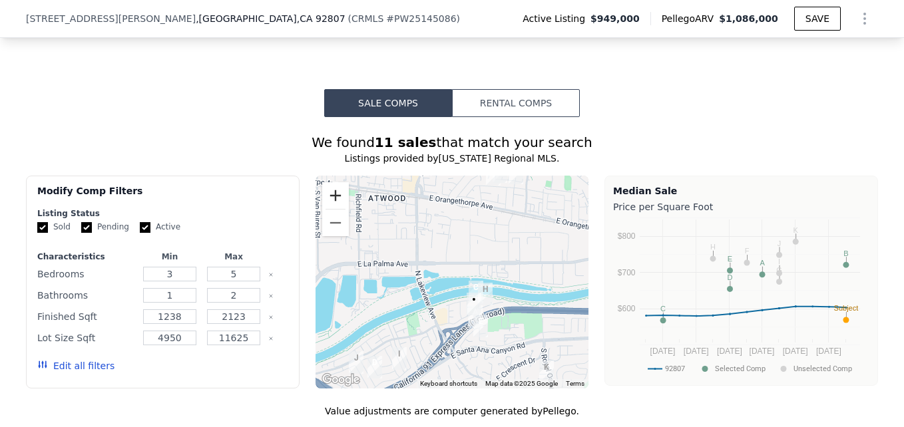
click at [336, 207] on button "Zoom in" at bounding box center [335, 195] width 27 height 27
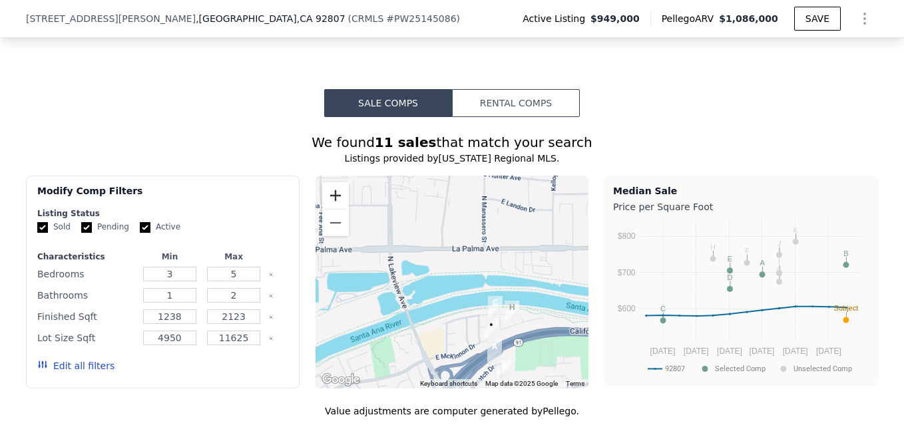
click at [336, 207] on button "Zoom in" at bounding box center [335, 195] width 27 height 27
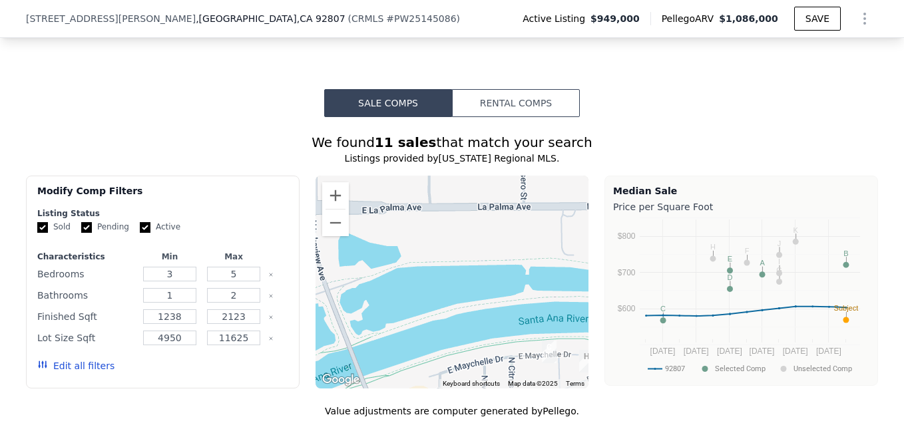
drag, startPoint x: 524, startPoint y: 326, endPoint x: 506, endPoint y: 250, distance: 78.0
click at [506, 251] on div at bounding box center [452, 282] width 274 height 213
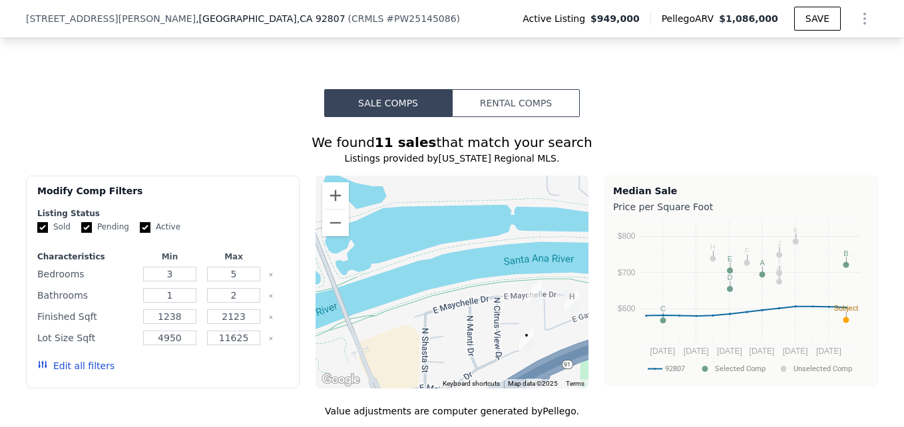
drag, startPoint x: 549, startPoint y: 368, endPoint x: 461, endPoint y: 275, distance: 128.5
click at [461, 275] on div at bounding box center [452, 282] width 274 height 213
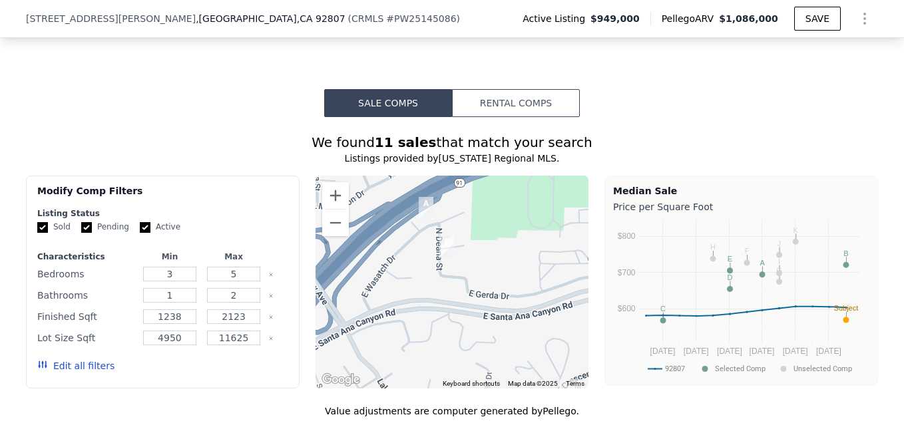
drag, startPoint x: 424, startPoint y: 258, endPoint x: 483, endPoint y: 301, distance: 73.7
click at [483, 301] on div at bounding box center [452, 282] width 274 height 213
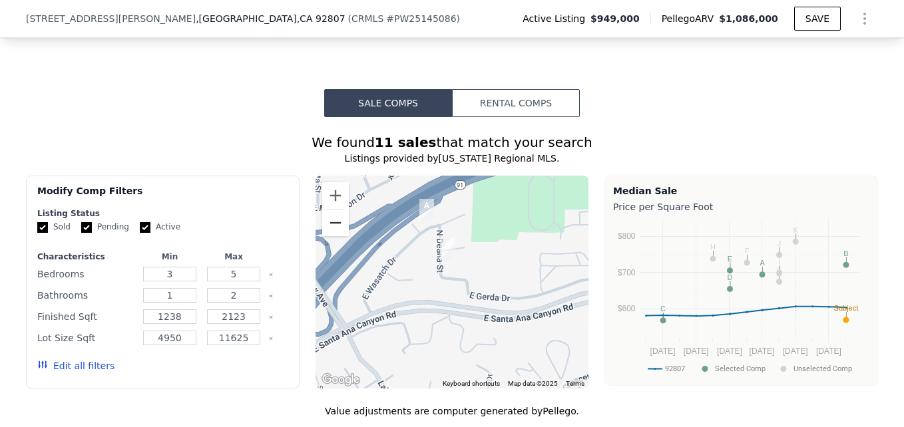
click at [337, 236] on button "Zoom out" at bounding box center [335, 223] width 27 height 27
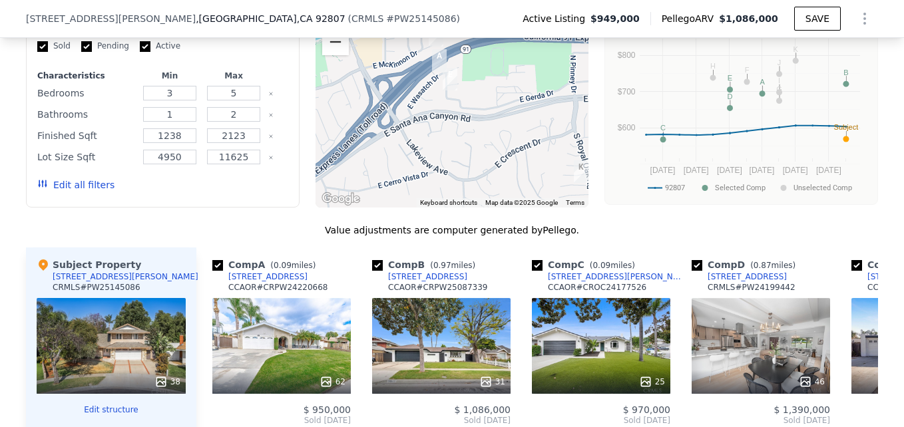
scroll to position [1253, 0]
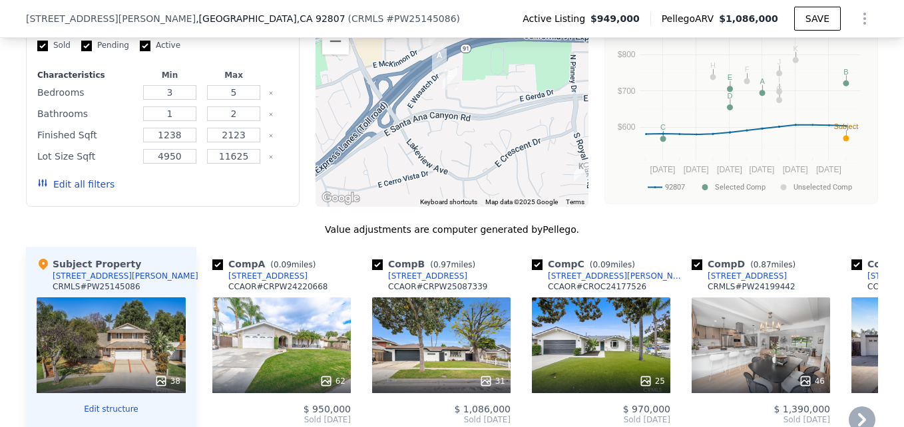
click at [297, 340] on div "62" at bounding box center [281, 345] width 138 height 96
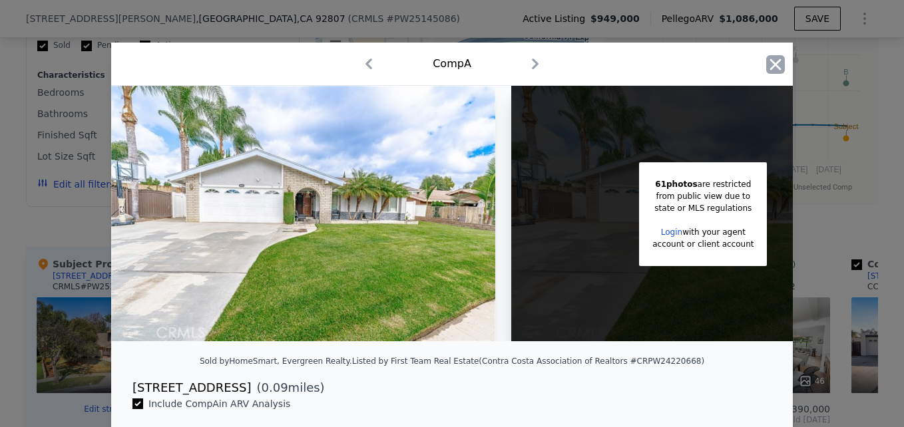
click at [770, 63] on icon "button" at bounding box center [775, 64] width 19 height 19
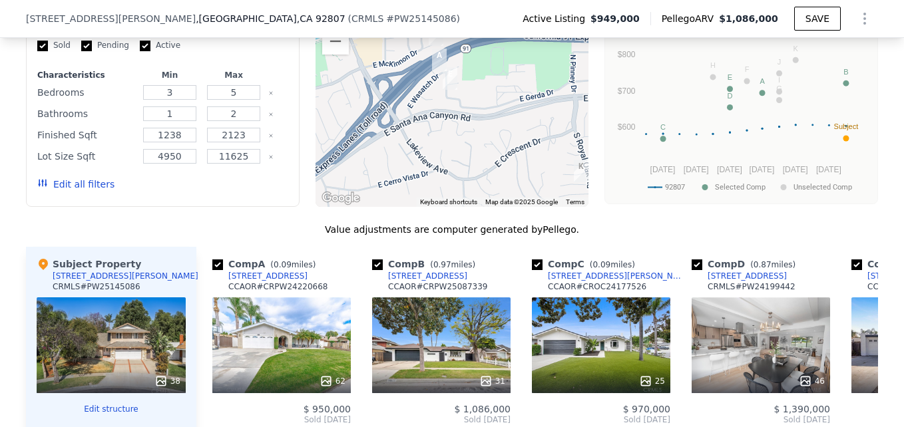
scroll to position [1386, 0]
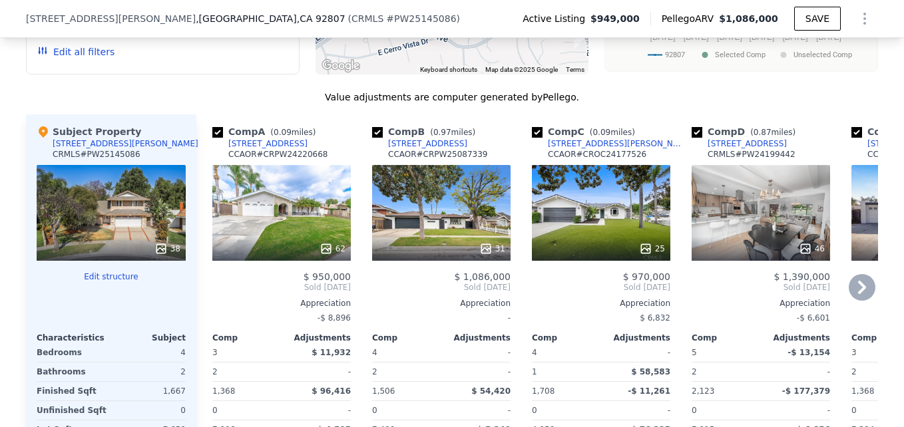
click at [248, 148] on div "4903 E Wasatch Dr" at bounding box center [267, 143] width 79 height 11
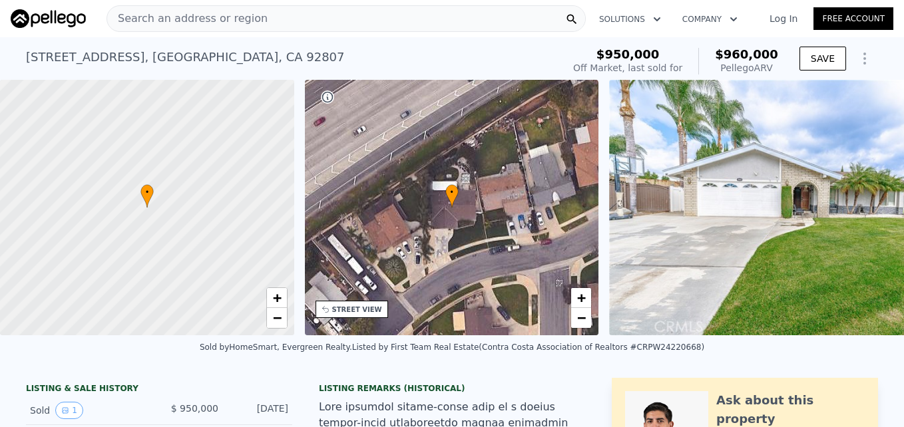
click at [222, 20] on span "Search an address or region" at bounding box center [187, 19] width 160 height 16
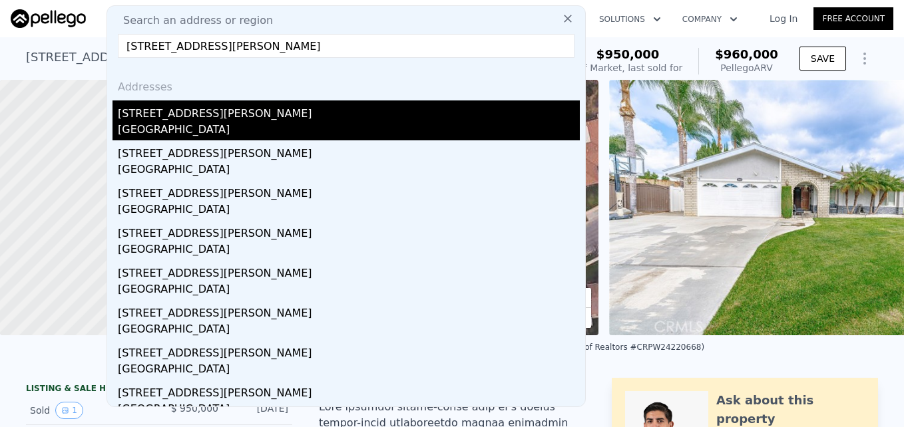
type input "9451 Brewer Way, Villa Park, CA 92861"
click at [305, 118] on div "[STREET_ADDRESS][PERSON_NAME]" at bounding box center [349, 110] width 462 height 21
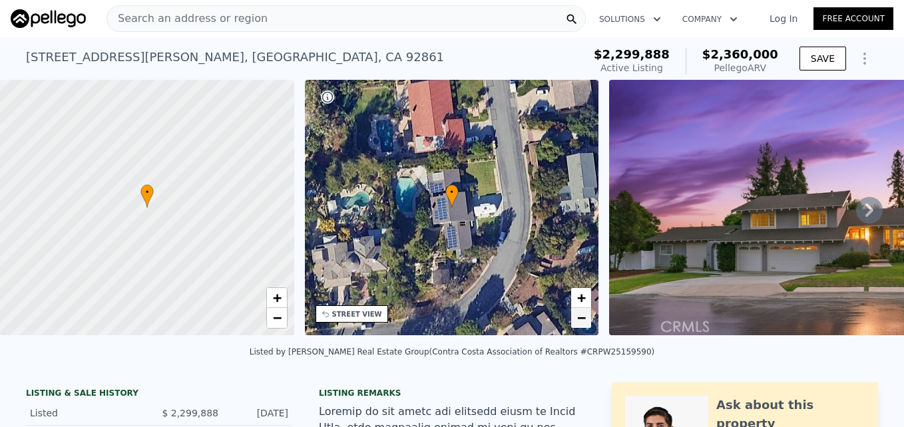
click at [580, 319] on span "−" at bounding box center [581, 317] width 9 height 17
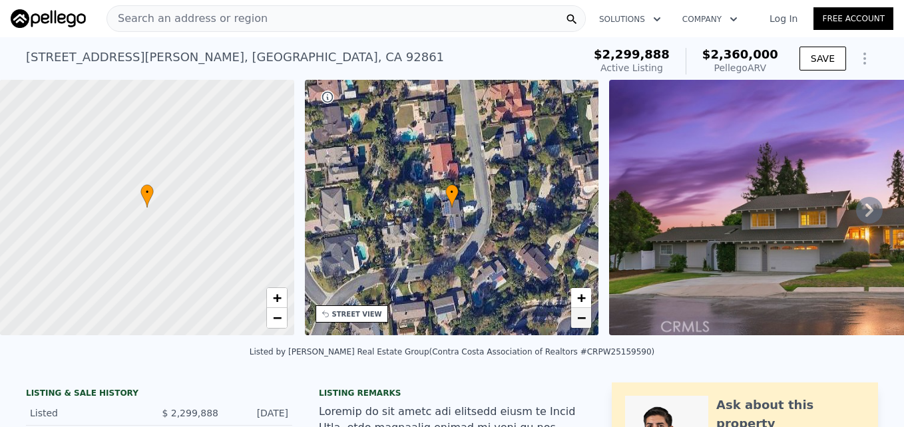
click at [581, 319] on span "−" at bounding box center [581, 317] width 9 height 17
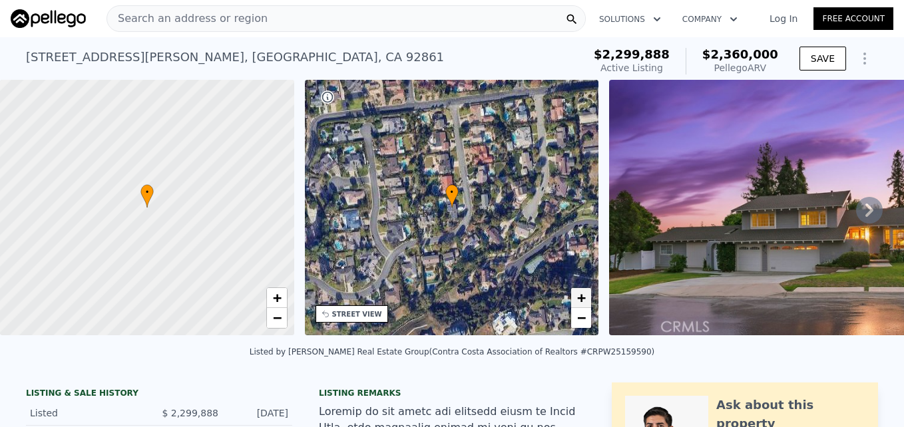
click at [580, 293] on span "+" at bounding box center [581, 297] width 9 height 17
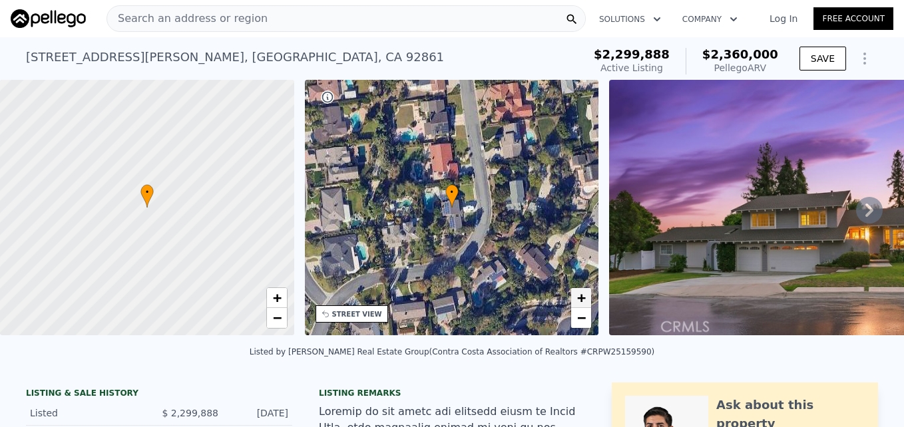
click at [580, 293] on span "+" at bounding box center [581, 297] width 9 height 17
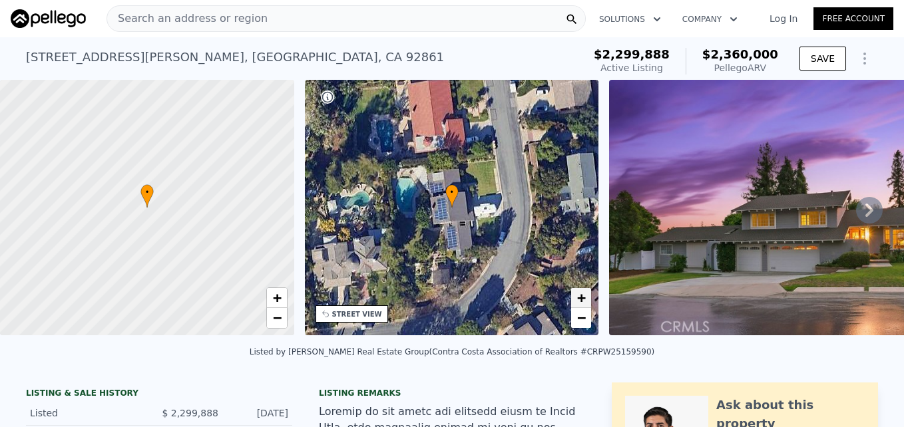
click at [580, 293] on span "+" at bounding box center [581, 297] width 9 height 17
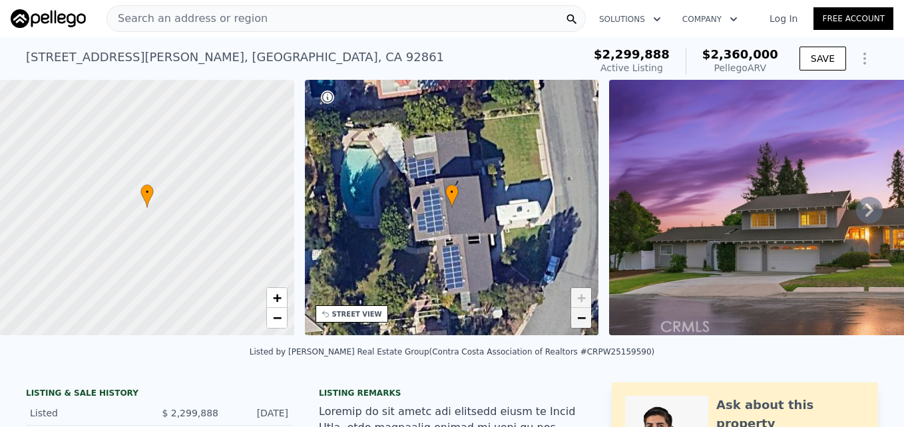
click at [578, 319] on span "−" at bounding box center [581, 317] width 9 height 17
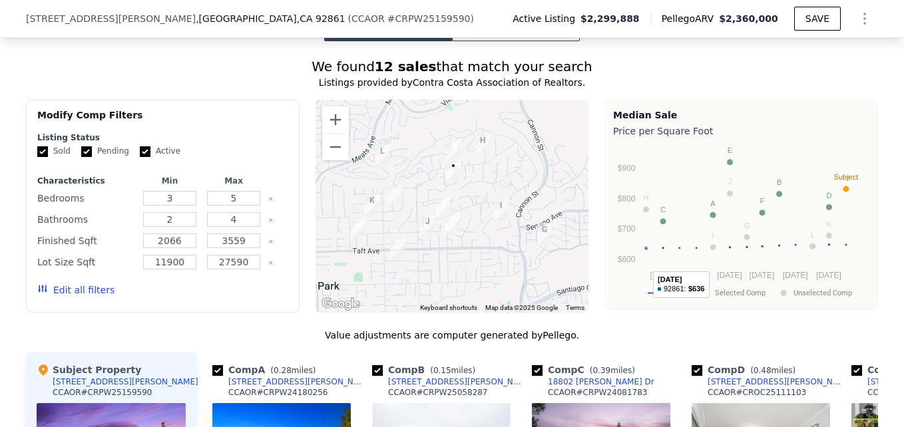
scroll to position [1141, 0]
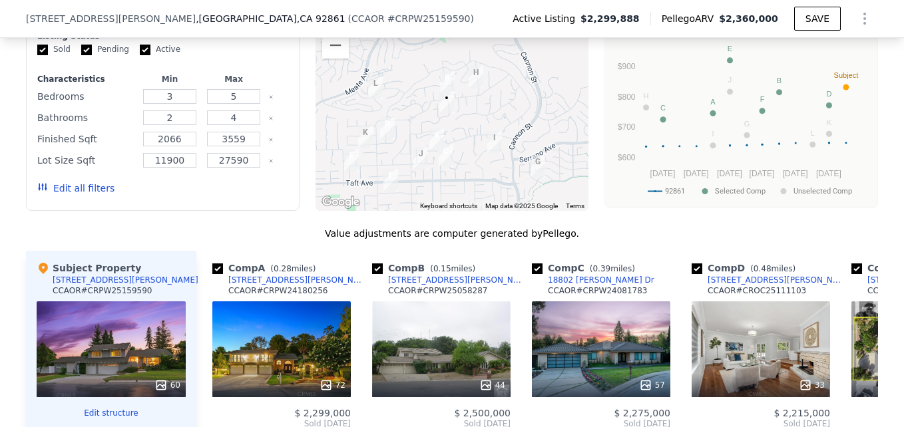
drag, startPoint x: 503, startPoint y: 140, endPoint x: 495, endPoint y: 180, distance: 40.1
click at [495, 180] on div at bounding box center [452, 104] width 274 height 213
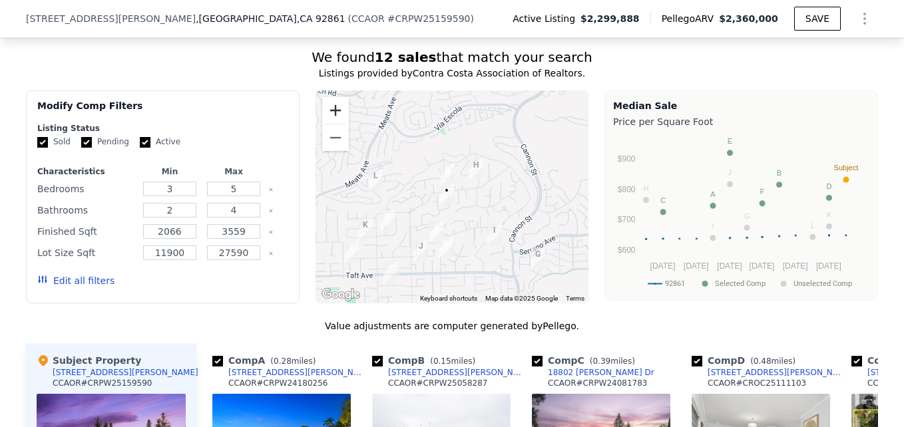
click at [332, 122] on button "Zoom in" at bounding box center [335, 110] width 27 height 27
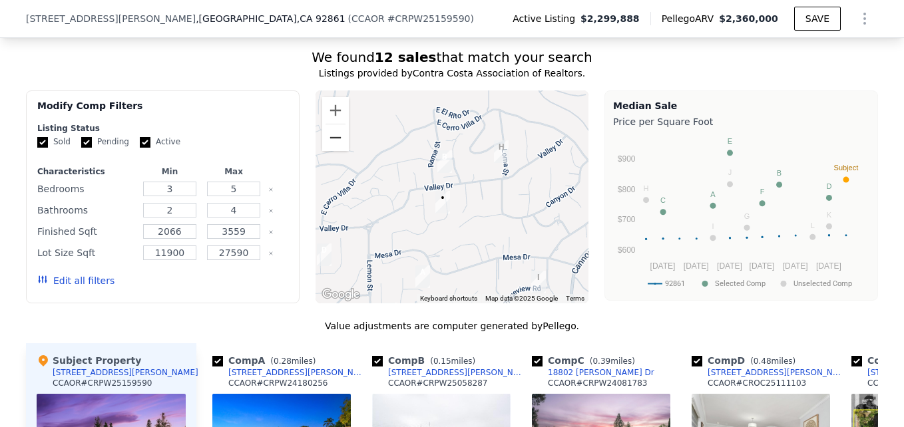
click at [333, 150] on button "Zoom out" at bounding box center [335, 137] width 27 height 27
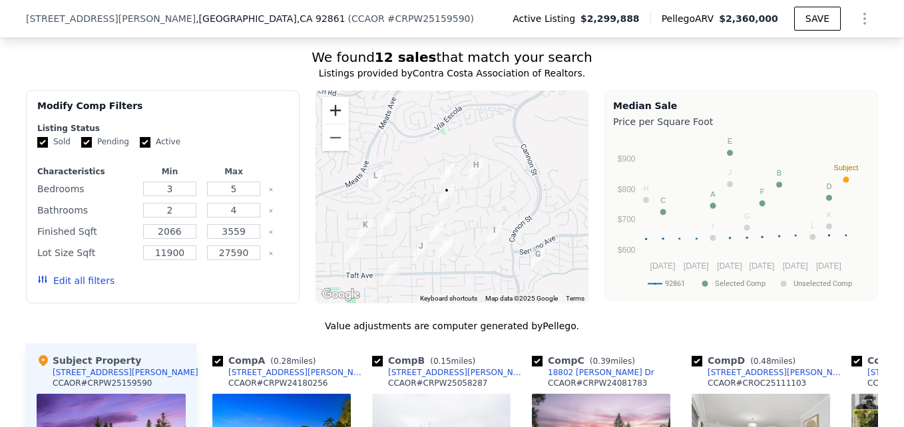
click at [325, 119] on button "Zoom in" at bounding box center [335, 110] width 27 height 27
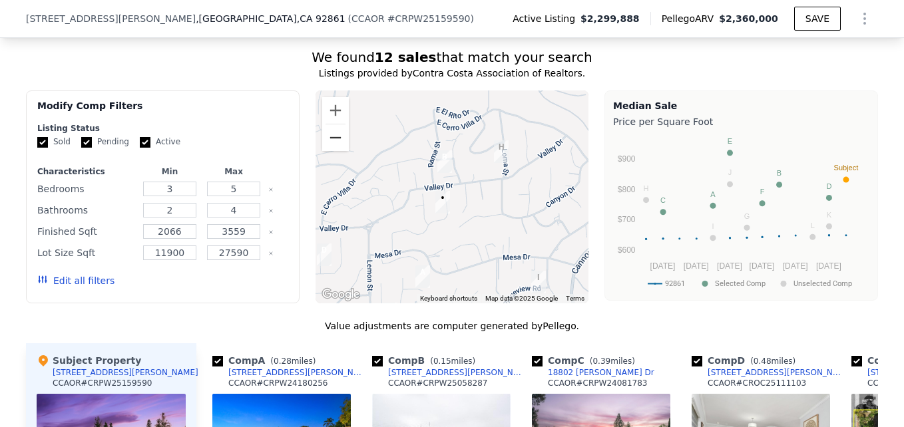
click at [332, 151] on button "Zoom out" at bounding box center [335, 137] width 27 height 27
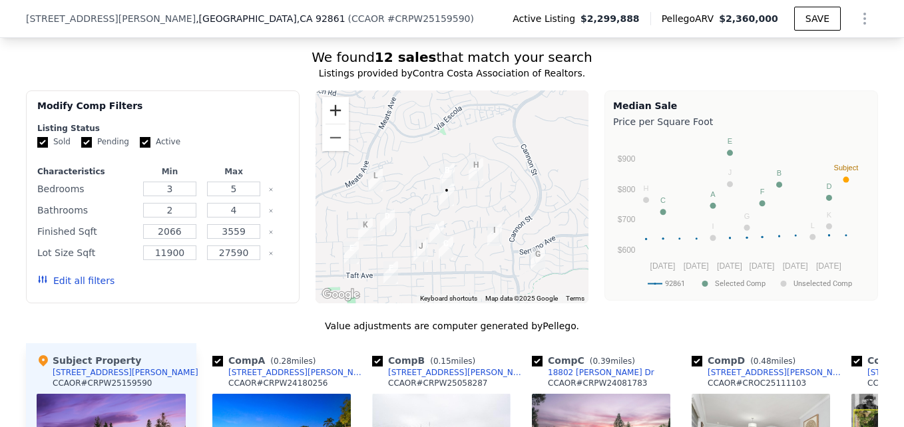
click at [330, 122] on button "Zoom in" at bounding box center [335, 110] width 27 height 27
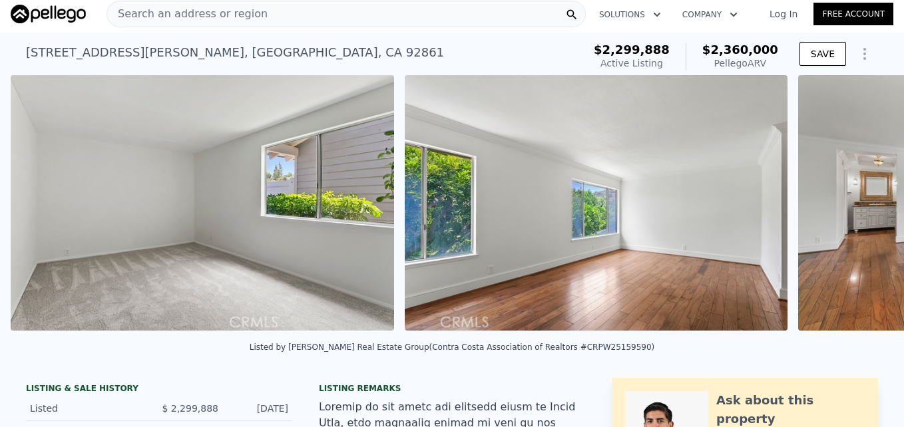
scroll to position [0, 10057]
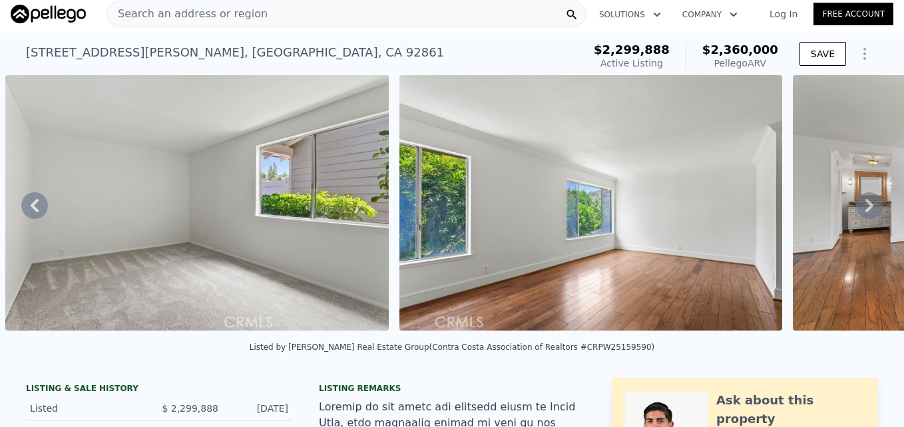
click at [203, 16] on span "Search an address or region" at bounding box center [187, 14] width 160 height 16
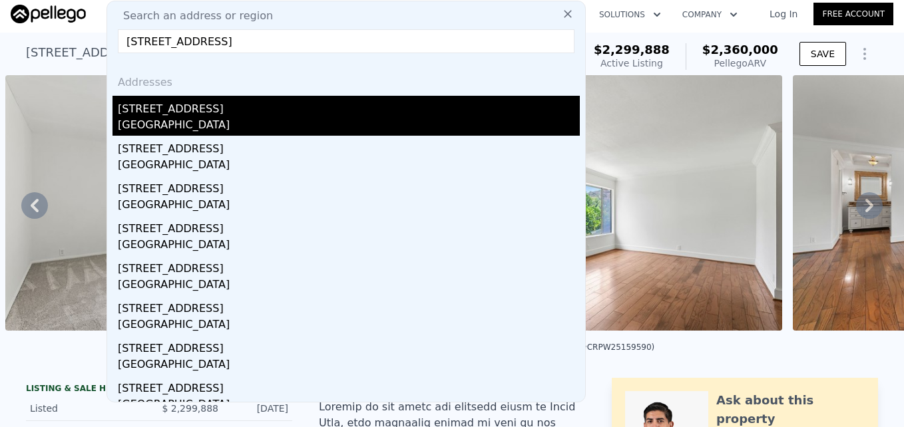
type input "951 S Creekview Ln, Anaheim Hills, CA 92808"
click at [233, 119] on div "Anaheim, CA 92808" at bounding box center [349, 126] width 462 height 19
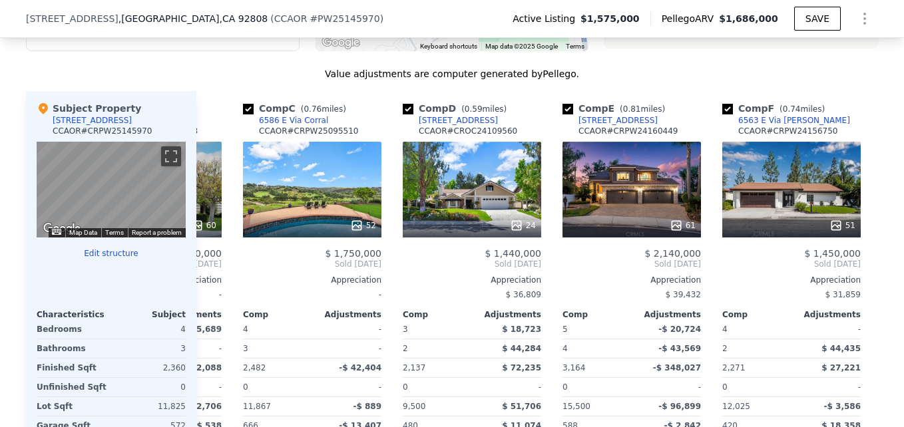
scroll to position [1358, 0]
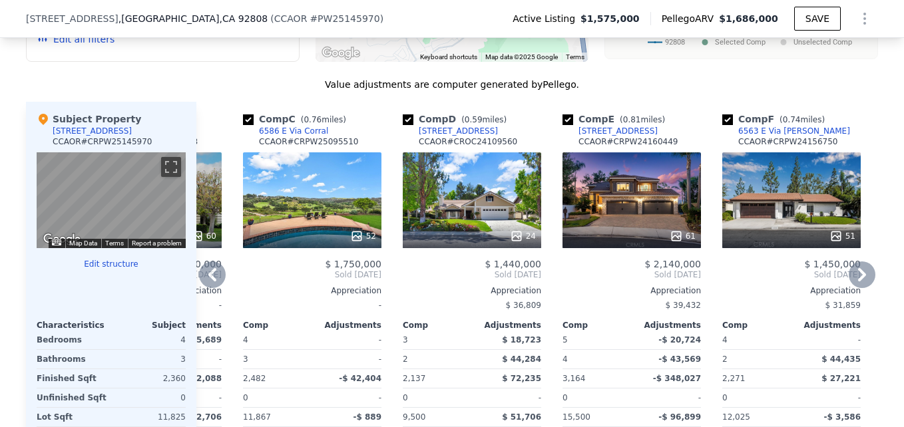
click at [317, 222] on div "52" at bounding box center [312, 200] width 138 height 96
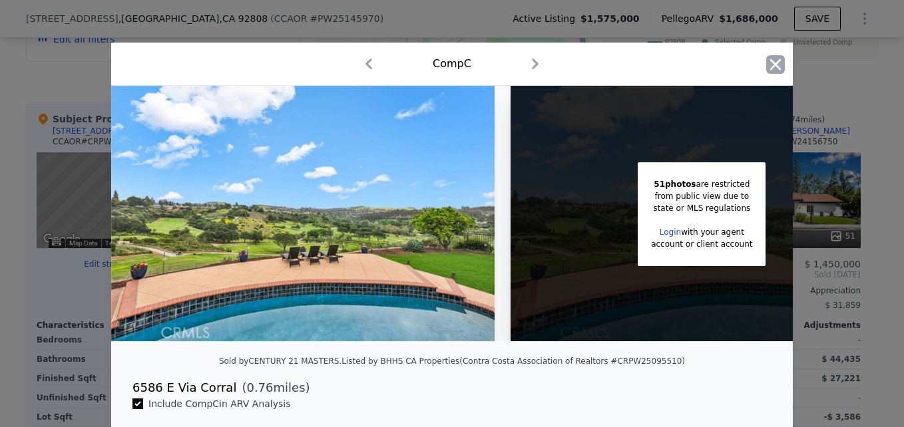
click at [771, 66] on icon "button" at bounding box center [775, 64] width 11 height 11
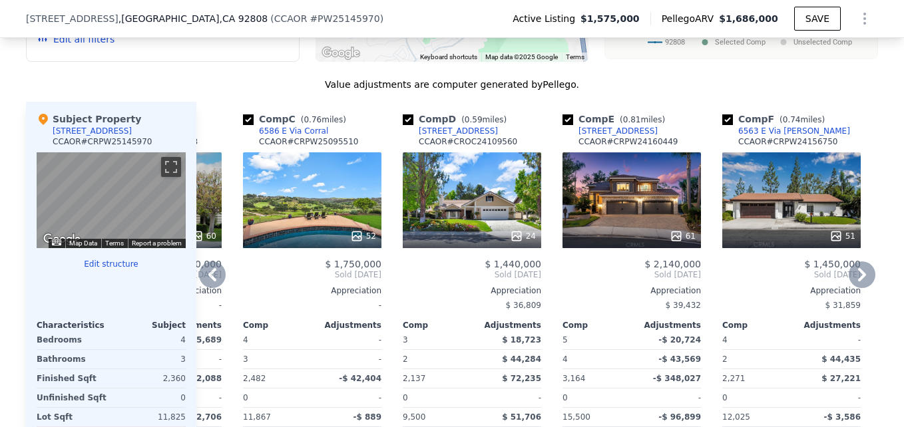
click at [307, 136] on div "6586 E Via Corral" at bounding box center [293, 131] width 69 height 11
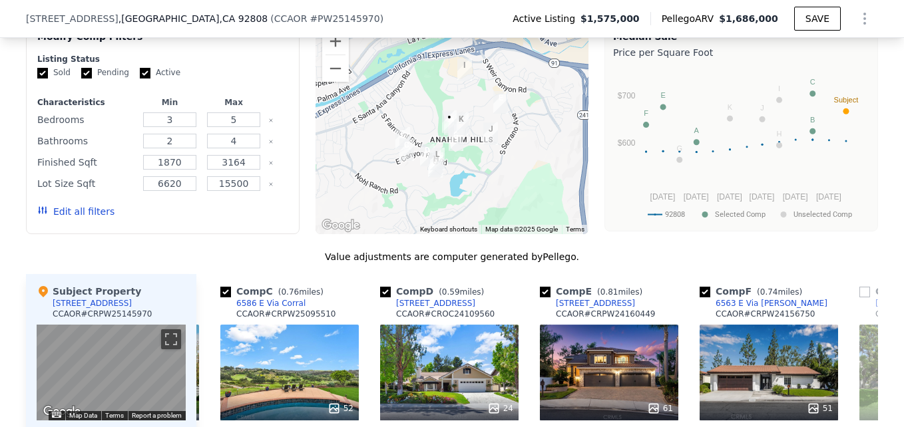
scroll to position [1185, 0]
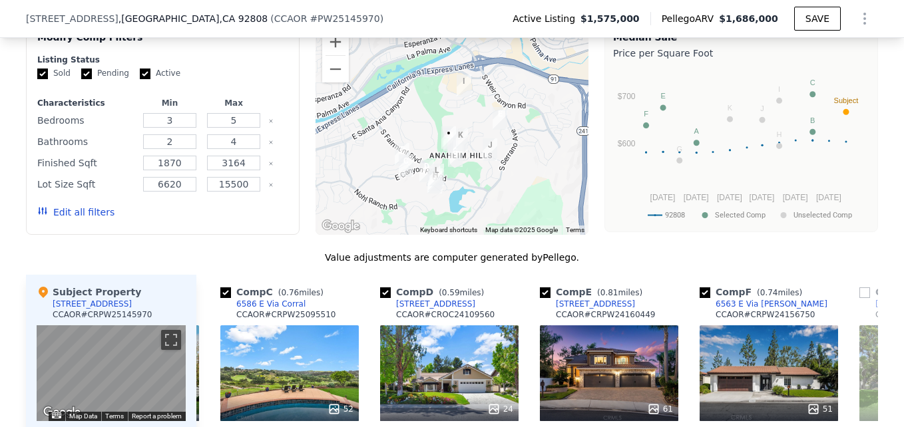
drag, startPoint x: 363, startPoint y: 163, endPoint x: 362, endPoint y: 179, distance: 16.0
click at [362, 179] on div at bounding box center [452, 128] width 274 height 213
click at [327, 54] on button "Zoom in" at bounding box center [335, 42] width 27 height 27
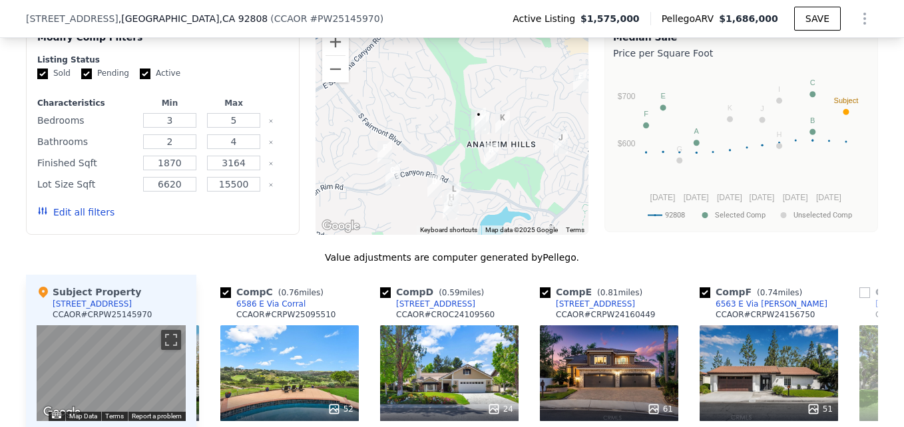
drag, startPoint x: 393, startPoint y: 177, endPoint x: 429, endPoint y: 138, distance: 53.2
click at [429, 138] on div at bounding box center [452, 128] width 274 height 213
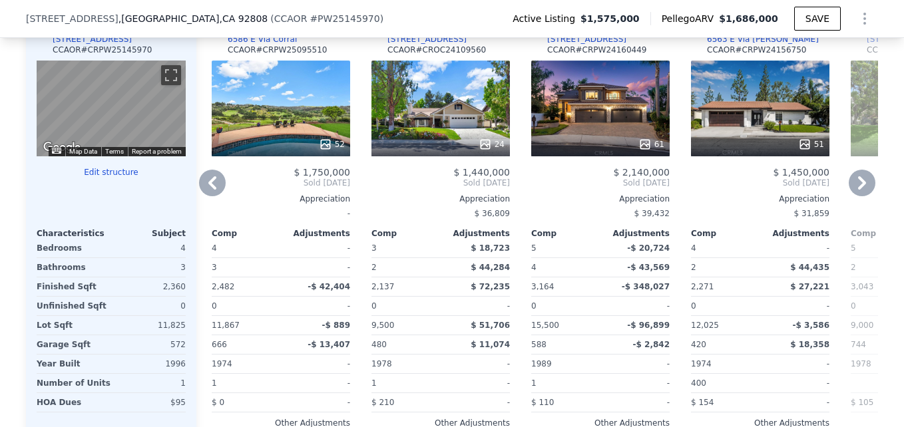
scroll to position [0, 319]
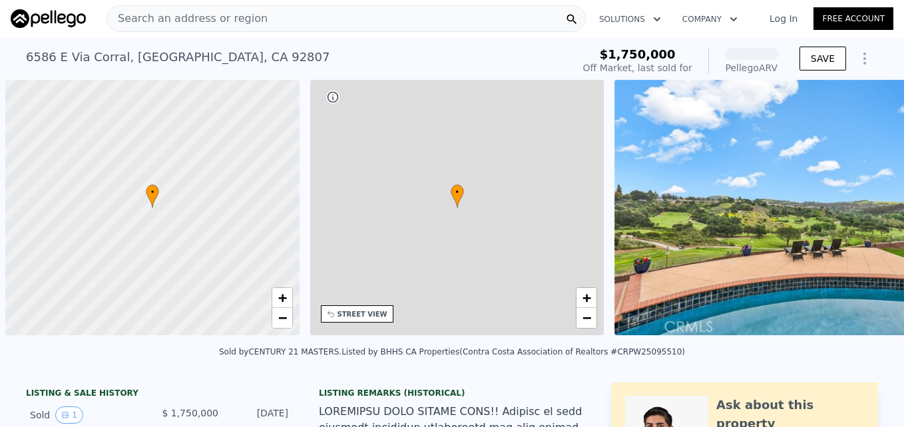
scroll to position [0, 5]
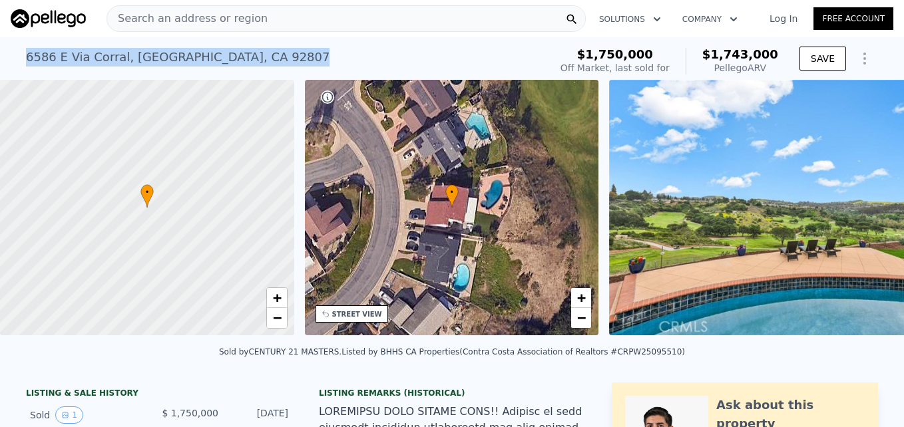
drag, startPoint x: 19, startPoint y: 55, endPoint x: 229, endPoint y: 73, distance: 210.4
click at [229, 73] on div "[STREET_ADDRESS] Sold [DATE] for $1.750m (~ARV $1.743m ) $1,750,000 Off Market,…" at bounding box center [452, 58] width 904 height 43
drag, startPoint x: 229, startPoint y: 73, endPoint x: 201, endPoint y: 64, distance: 29.5
copy div "[STREET_ADDRESS]"
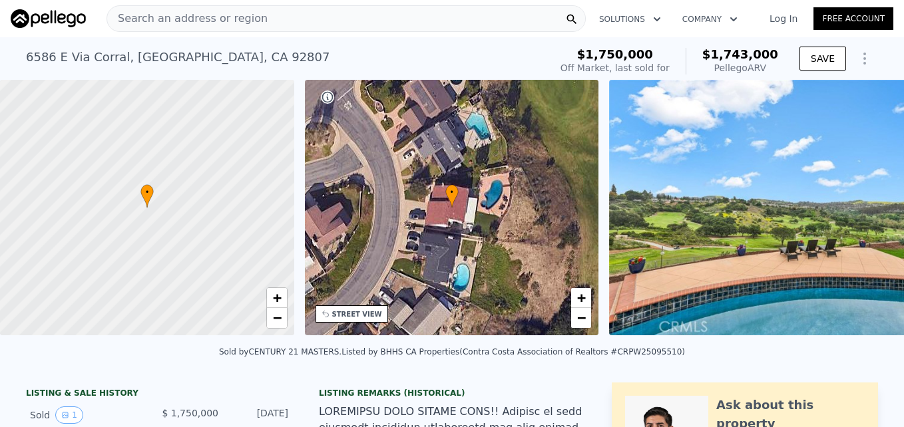
click at [182, 13] on span "Search an address or region" at bounding box center [187, 19] width 160 height 16
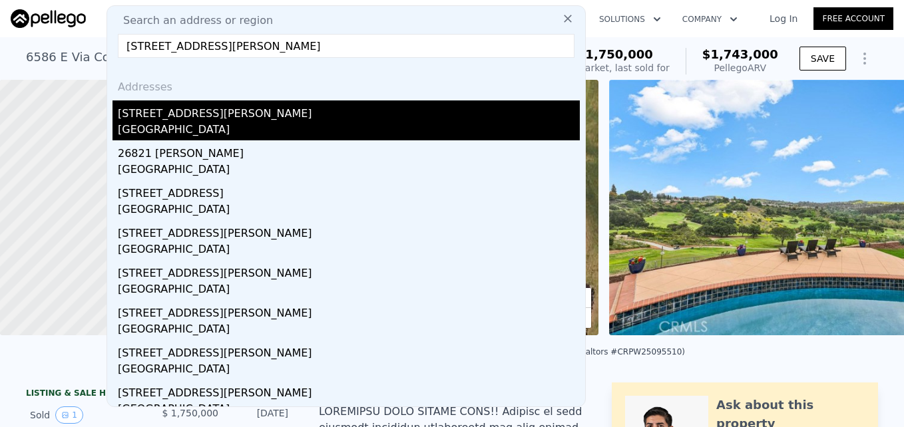
type input "[STREET_ADDRESS][PERSON_NAME]"
click at [246, 113] on div "[STREET_ADDRESS][PERSON_NAME]" at bounding box center [349, 110] width 462 height 21
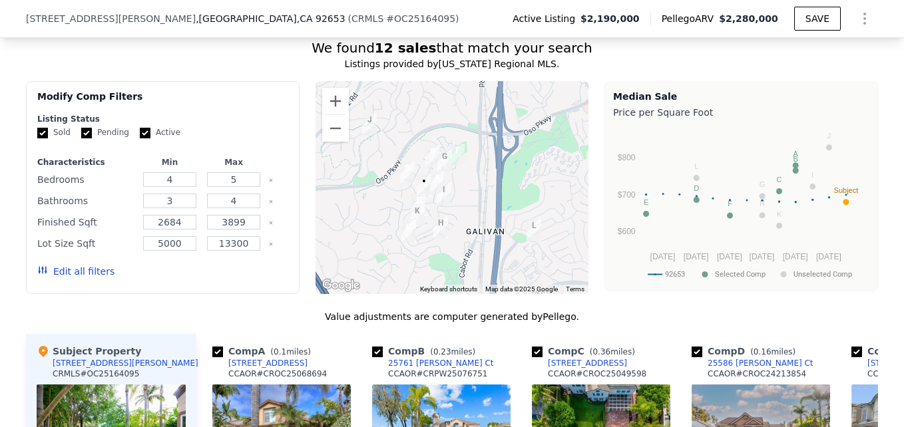
scroll to position [1151, 0]
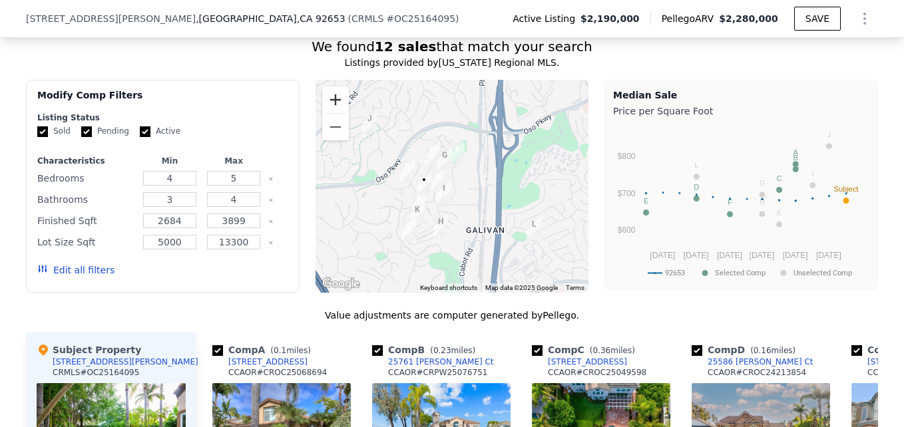
click at [334, 106] on button "Zoom in" at bounding box center [335, 100] width 27 height 27
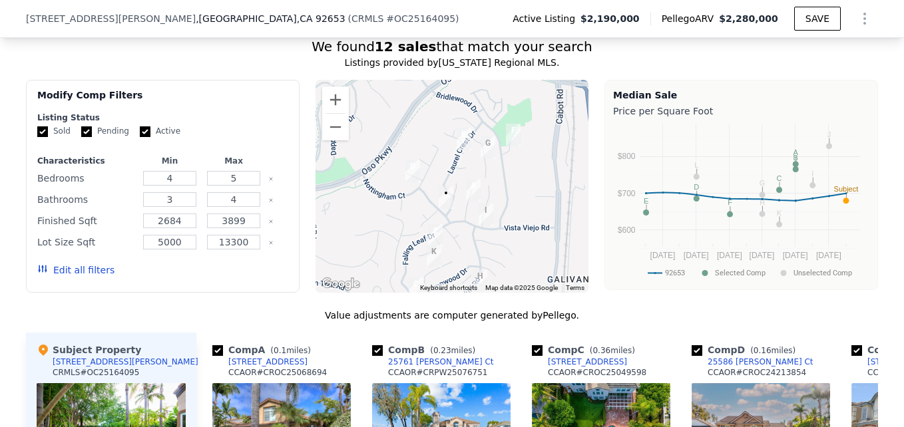
drag, startPoint x: 365, startPoint y: 216, endPoint x: 423, endPoint y: 222, distance: 58.2
click at [423, 222] on div at bounding box center [452, 186] width 274 height 213
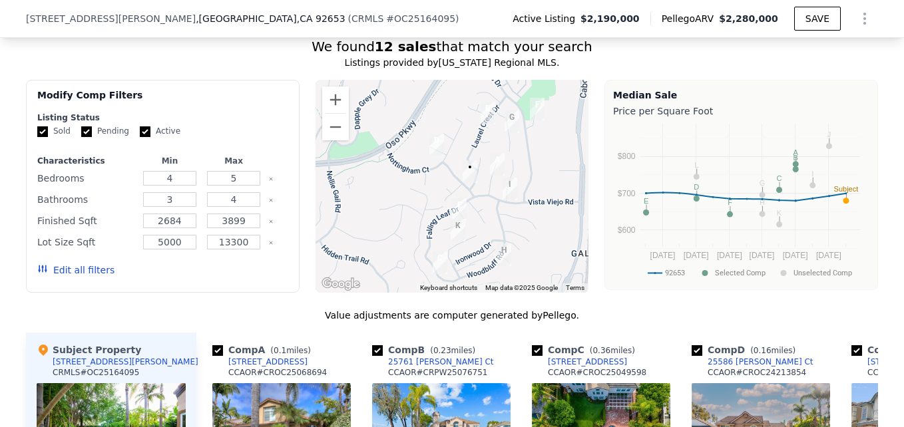
drag, startPoint x: 425, startPoint y: 226, endPoint x: 454, endPoint y: 198, distance: 40.5
click at [454, 198] on div at bounding box center [452, 186] width 274 height 213
click at [321, 172] on div at bounding box center [452, 186] width 274 height 213
click at [409, 288] on div at bounding box center [452, 186] width 274 height 213
click at [440, 264] on div "A B C D E F G H I J K L • Keyboard shortcuts Map Data Map data ©2025 Google Map…" at bounding box center [452, 186] width 274 height 213
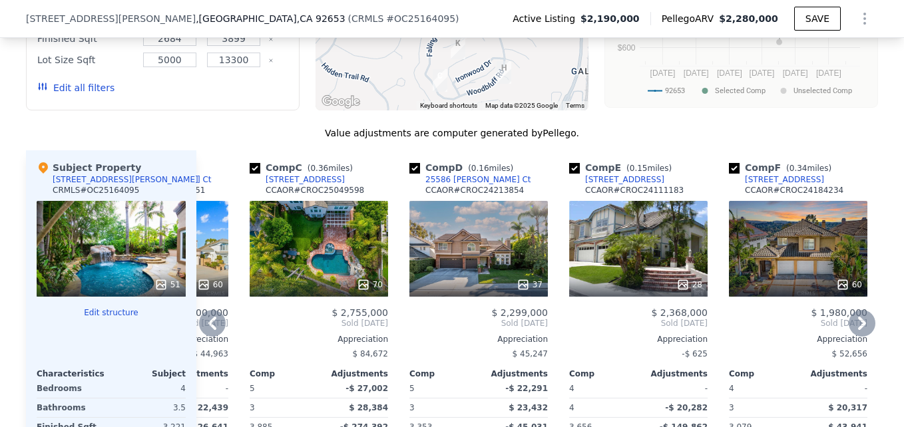
scroll to position [1333, 0]
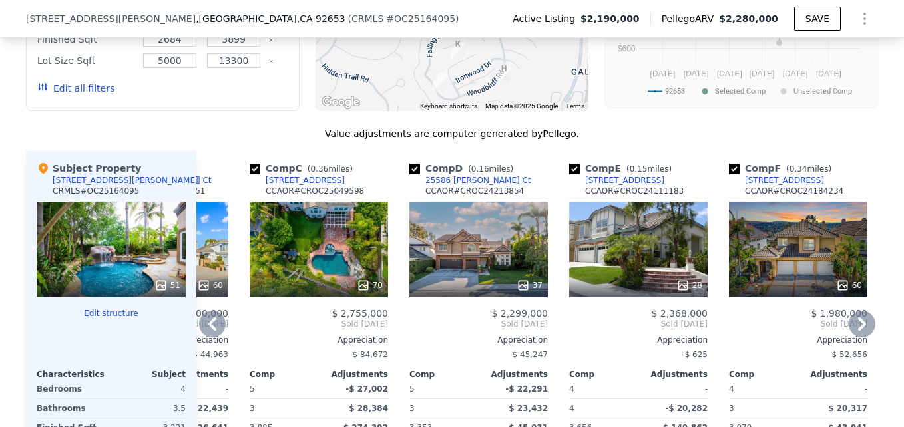
click at [321, 280] on div "70" at bounding box center [319, 250] width 138 height 96
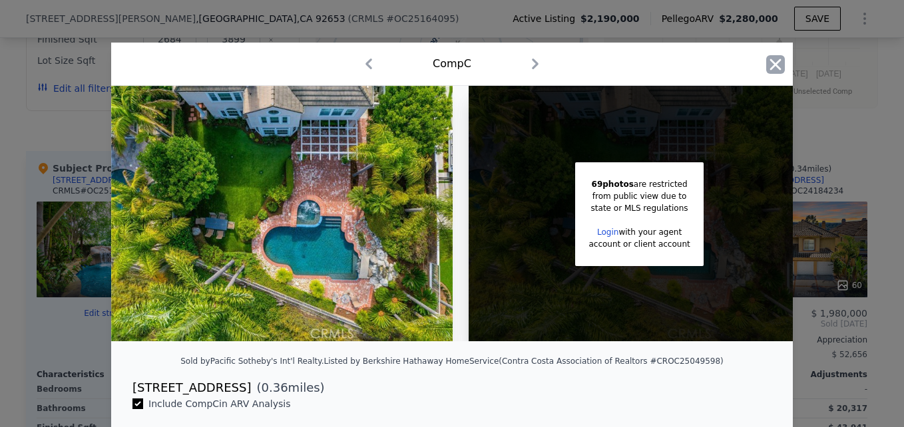
click at [771, 63] on icon "button" at bounding box center [775, 64] width 11 height 11
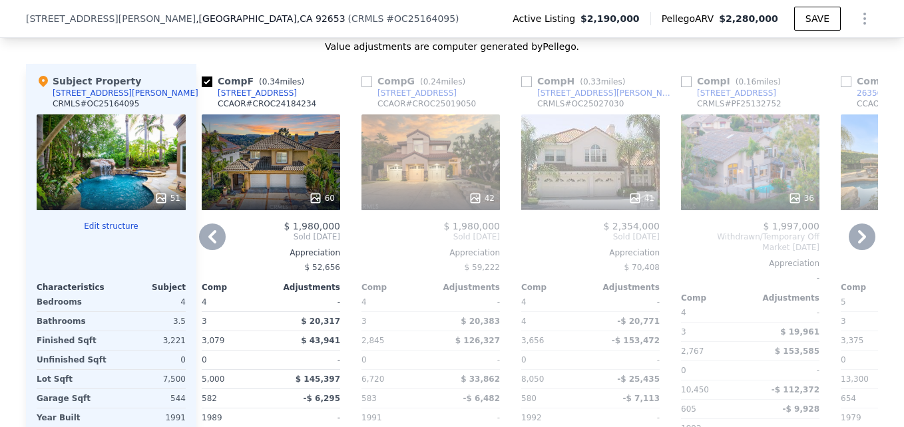
scroll to position [1419, 0]
